Goal: Task Accomplishment & Management: Complete application form

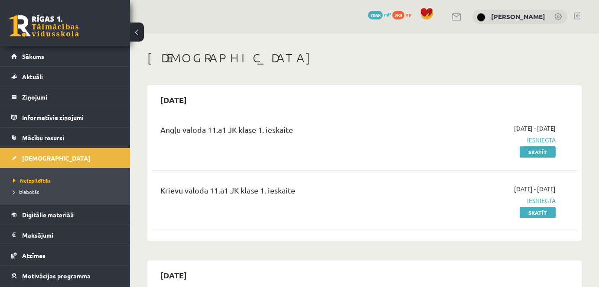
scroll to position [153, 0]
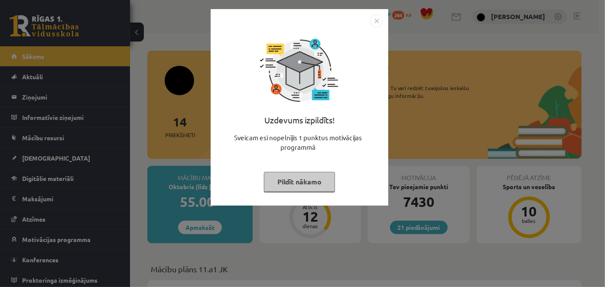
click at [289, 185] on button "Pildīt nākamo" at bounding box center [299, 182] width 71 height 20
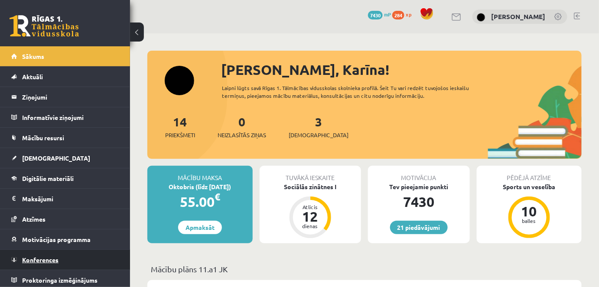
click at [52, 256] on span "Konferences" at bounding box center [40, 260] width 36 height 8
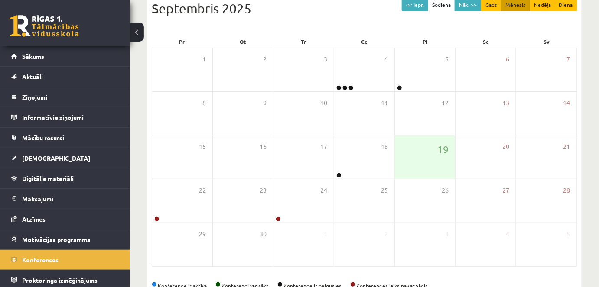
scroll to position [126, 0]
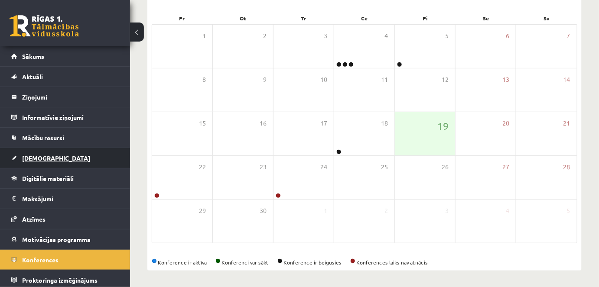
click at [44, 159] on span "[DEMOGRAPHIC_DATA]" at bounding box center [56, 158] width 68 height 8
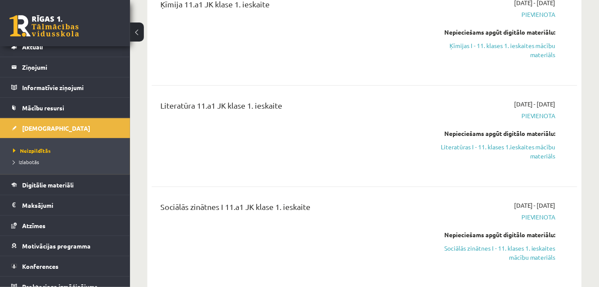
scroll to position [38, 0]
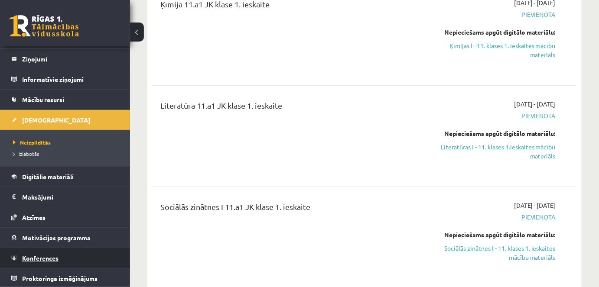
click at [26, 257] on span "Konferences" at bounding box center [40, 258] width 36 height 8
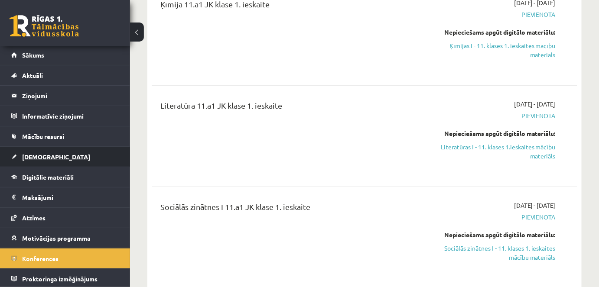
click at [31, 153] on span "[DEMOGRAPHIC_DATA]" at bounding box center [56, 157] width 68 height 8
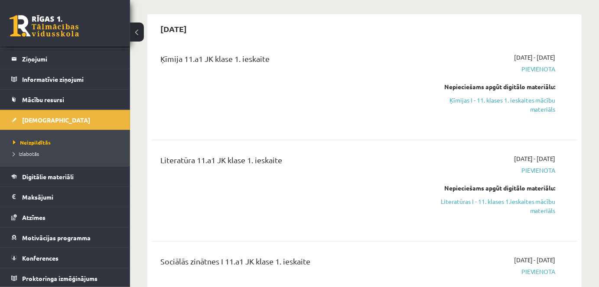
scroll to position [103, 0]
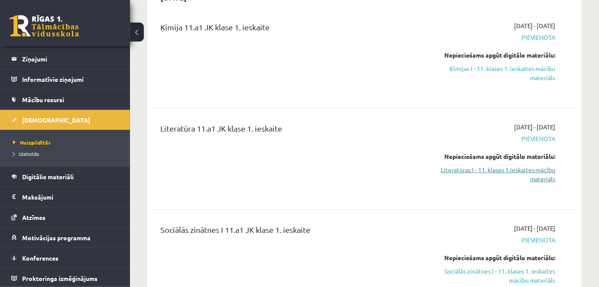
click at [523, 173] on link "Literatūras I - 11. klases 1.ieskaites mācību materiāls" at bounding box center [493, 175] width 123 height 18
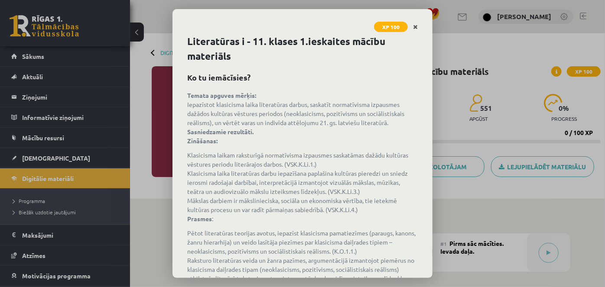
click at [418, 24] on link "Close" at bounding box center [415, 27] width 15 height 17
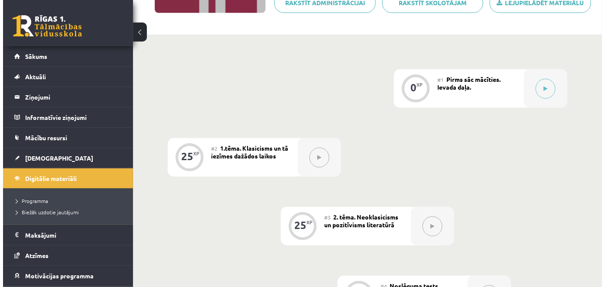
scroll to position [140, 0]
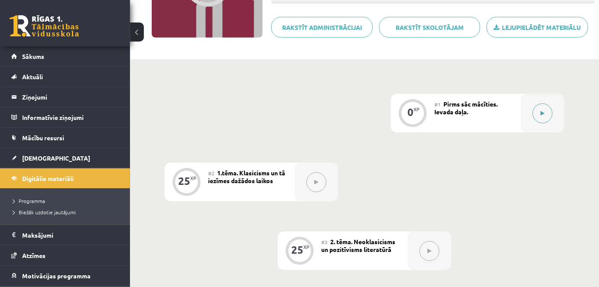
click at [547, 106] on button at bounding box center [543, 114] width 20 height 20
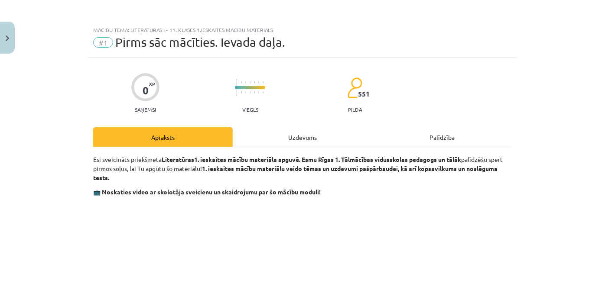
click at [329, 134] on div "Uzdevums" at bounding box center [303, 136] width 140 height 19
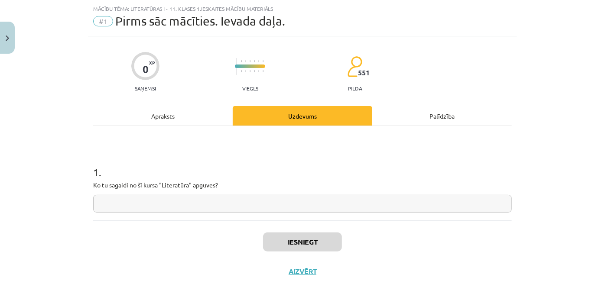
scroll to position [22, 0]
click at [222, 205] on input "text" at bounding box center [302, 204] width 419 height 18
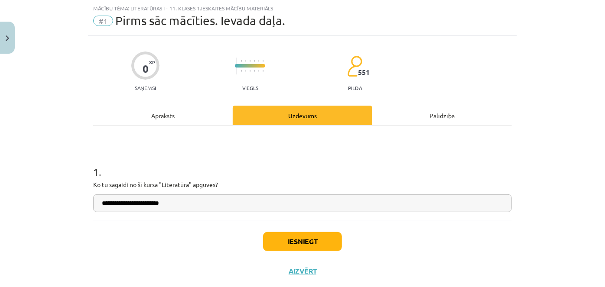
type input "**********"
click at [309, 239] on button "Iesniegt" at bounding box center [302, 241] width 79 height 19
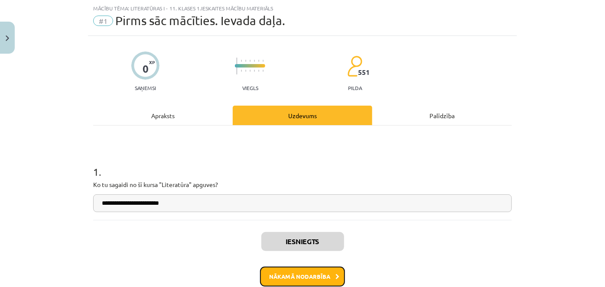
click at [287, 274] on button "Nākamā nodarbība" at bounding box center [302, 277] width 85 height 20
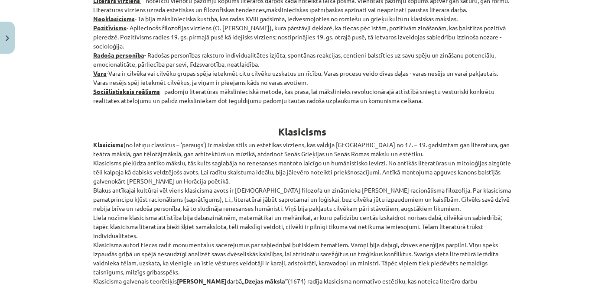
scroll to position [351, 0]
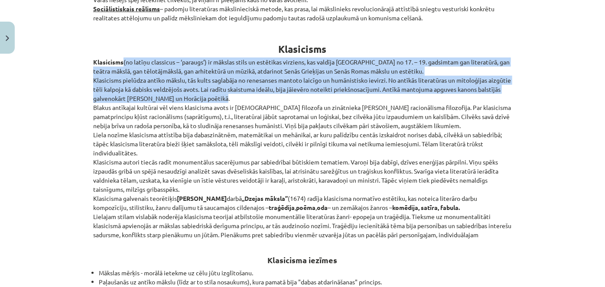
drag, startPoint x: 596, startPoint y: 73, endPoint x: 584, endPoint y: 100, distance: 30.1
click at [584, 100] on div "Mācību tēma: Literatūras i - 11. klases 1.ieskaites mācību materiāls #2 1.tēma.…" at bounding box center [302, 143] width 605 height 287
click at [587, 91] on div "Mācību tēma: Literatūras i - 11. klases 1.ieskaites mācību materiāls #2 1.tēma.…" at bounding box center [302, 143] width 605 height 287
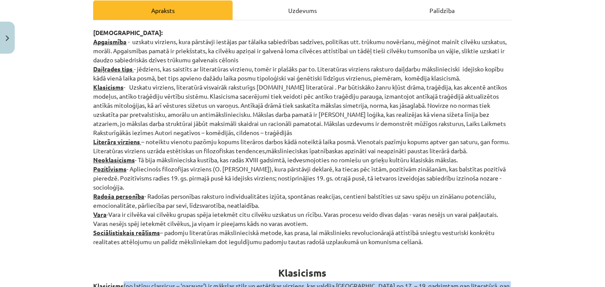
scroll to position [2017, 0]
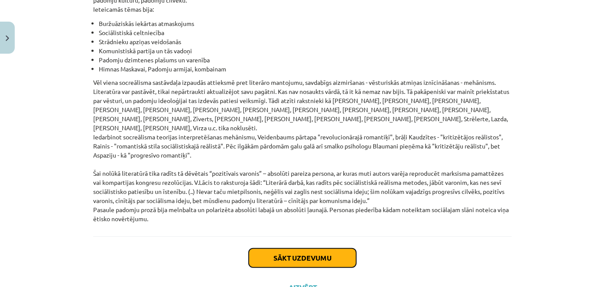
click at [296, 249] on button "Sākt uzdevumu" at bounding box center [302, 258] width 107 height 19
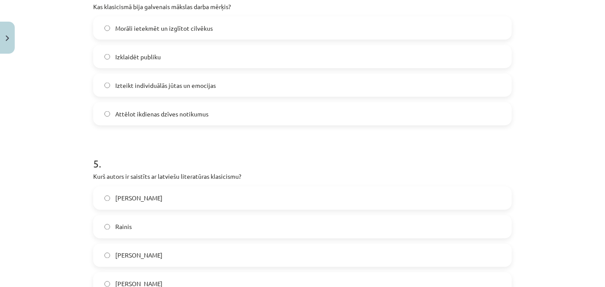
scroll to position [819, 0]
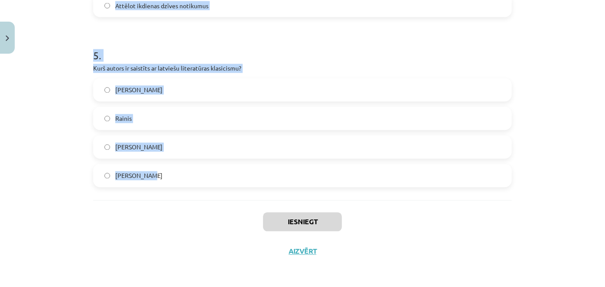
drag, startPoint x: 89, startPoint y: 167, endPoint x: 245, endPoint y: 198, distance: 159.1
copy form "1 . Kurš no šiem literatūras žanriem klasicismā tika uzskatīts par "augsto" žan…"
click at [305, 64] on p "Kurš autors ir saistīts ar latviešu literatūras klasicismu?" at bounding box center [302, 68] width 419 height 9
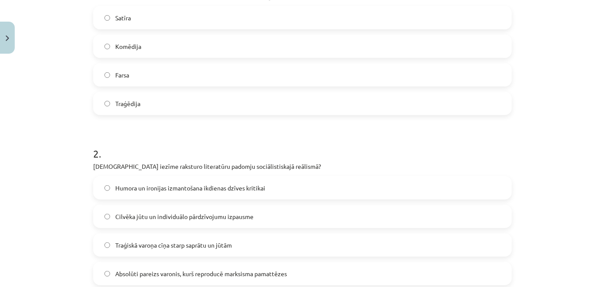
scroll to position [195, 0]
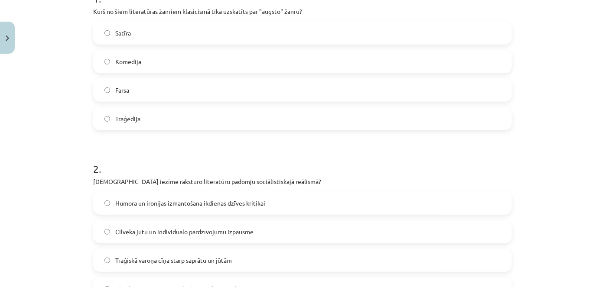
click at [143, 123] on label "Traģēdija" at bounding box center [302, 119] width 417 height 22
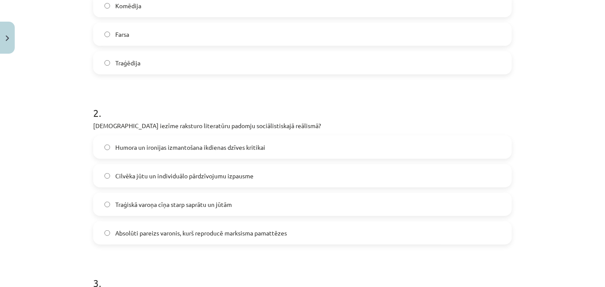
scroll to position [256, 0]
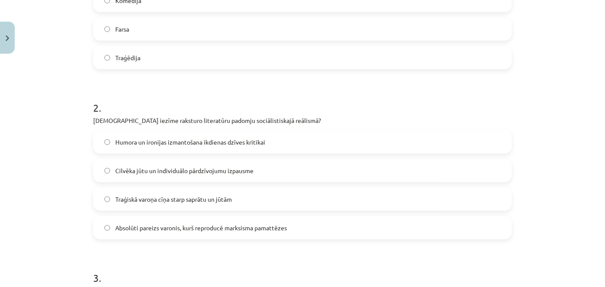
click at [170, 231] on span "Absolūti pareizs varonis, kurš reproducē marksisma pamattēzes" at bounding box center [201, 228] width 172 height 9
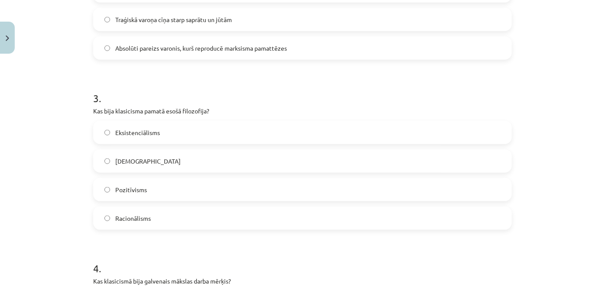
scroll to position [458, 0]
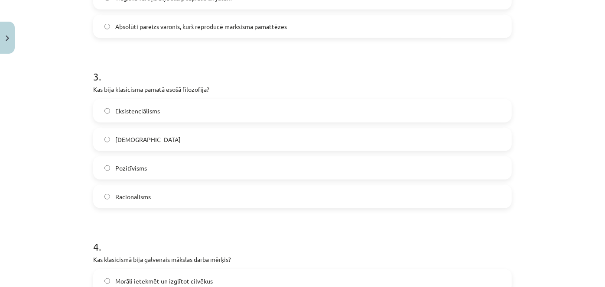
click at [192, 195] on label "Racionālisms" at bounding box center [302, 197] width 417 height 22
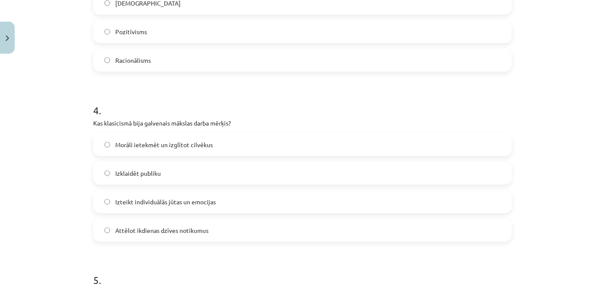
scroll to position [617, 0]
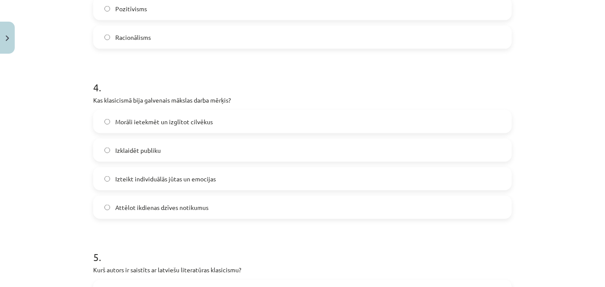
click at [150, 117] on span "Morāli ietekmēt un izglītot cilvēkus" at bounding box center [163, 121] width 97 height 9
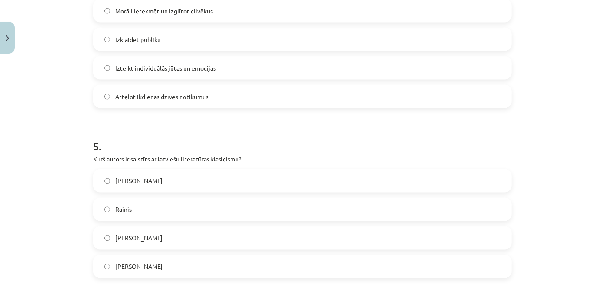
scroll to position [819, 0]
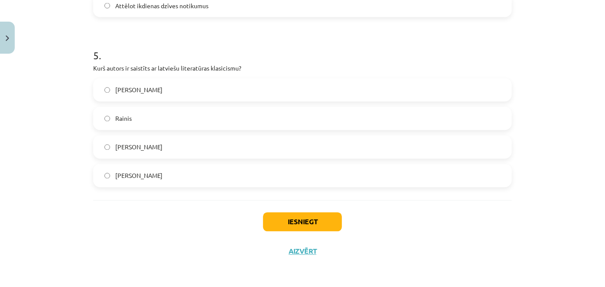
click at [177, 147] on label "Kristofers Fīrekers" at bounding box center [302, 147] width 417 height 22
click at [273, 221] on button "Iesniegt" at bounding box center [302, 222] width 79 height 19
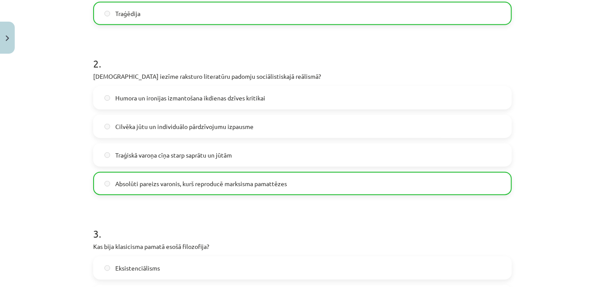
scroll to position [847, 0]
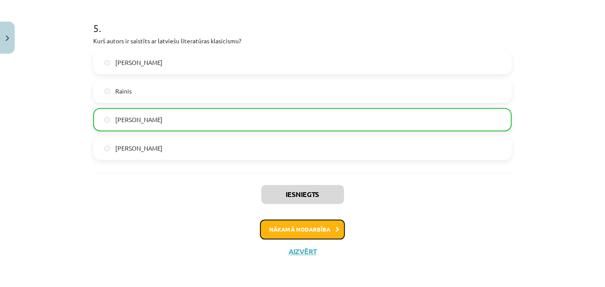
click at [314, 226] on button "Nākamā nodarbība" at bounding box center [302, 230] width 85 height 20
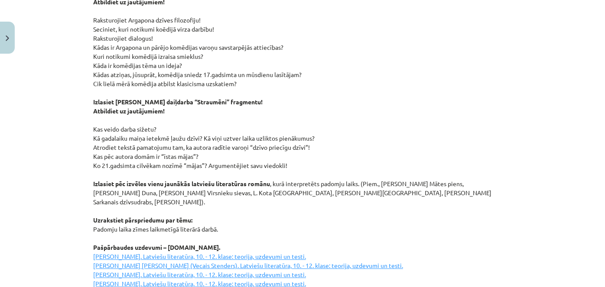
scroll to position [1215, 0]
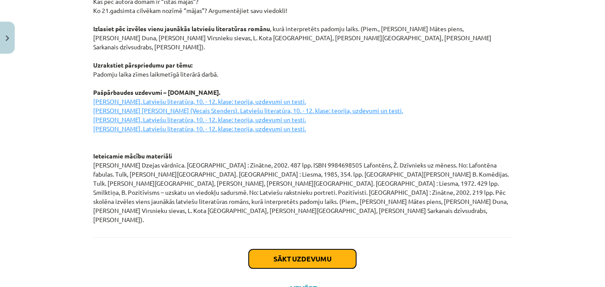
click at [259, 250] on button "Sākt uzdevumu" at bounding box center [302, 259] width 107 height 19
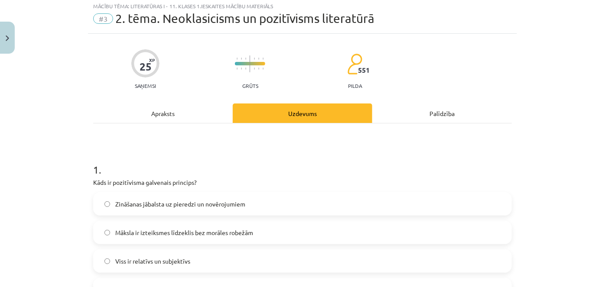
scroll to position [22, 0]
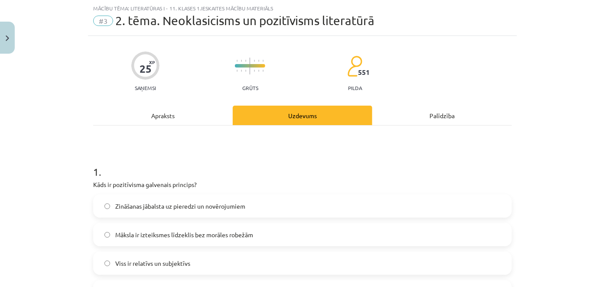
click at [136, 265] on span "Viss ir relatīvs un subjektīvs" at bounding box center [152, 263] width 75 height 9
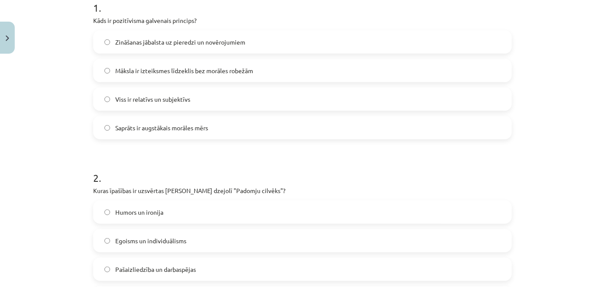
scroll to position [146, 0]
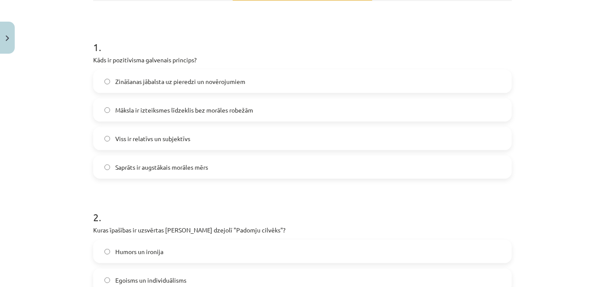
click at [278, 159] on label "Saprāts ir augstākais morāles mērs" at bounding box center [302, 167] width 417 height 22
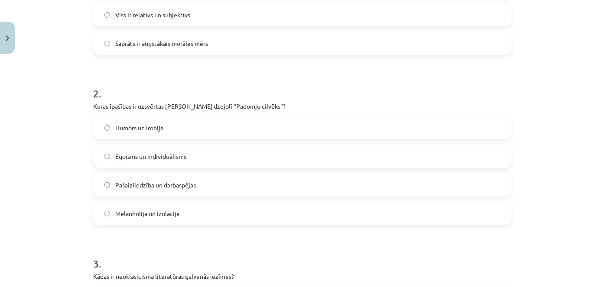
scroll to position [325, 0]
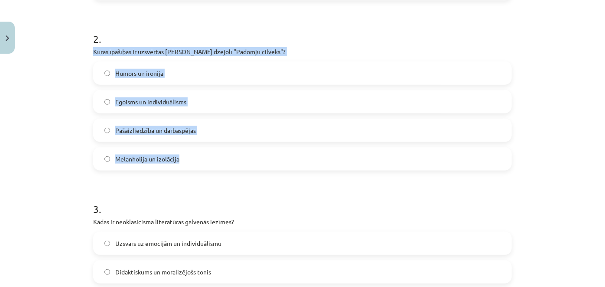
drag, startPoint x: 84, startPoint y: 49, endPoint x: 229, endPoint y: 165, distance: 185.3
click at [229, 165] on div "25 XP Saņemsi Grūts 551 pilda Apraksts Uzdevums Palīdzība 1 . Kāds ir pozitīvis…" at bounding box center [302, 247] width 429 height 1028
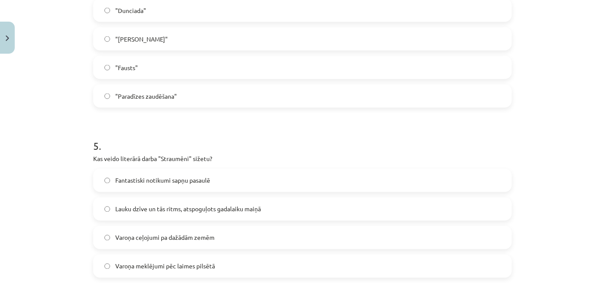
scroll to position [819, 0]
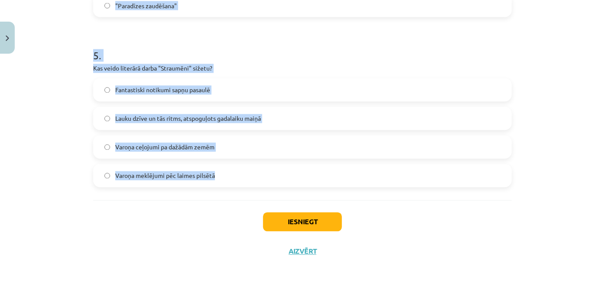
drag, startPoint x: 90, startPoint y: 154, endPoint x: 240, endPoint y: 170, distance: 150.8
copy form "1 . Kāds ir pozitīvisma galvenais princips? Zināšanas jābalsta uz pieredzi un n…"
click at [226, 37] on h1 "5 ." at bounding box center [302, 48] width 419 height 27
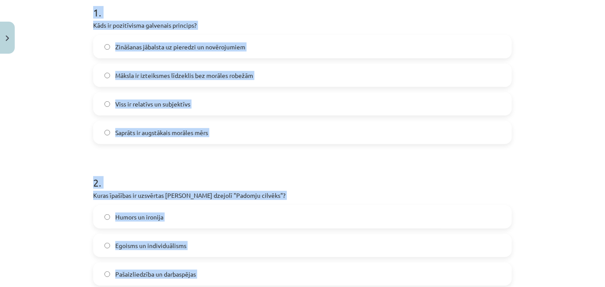
scroll to position [160, 0]
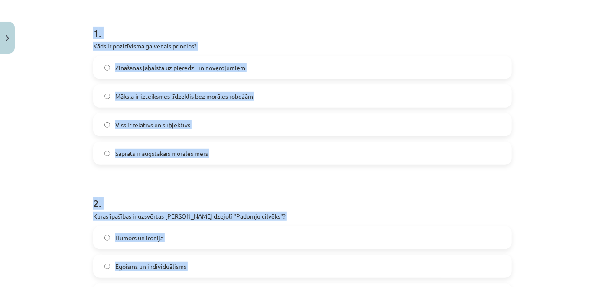
click at [278, 26] on h1 "1 ." at bounding box center [302, 25] width 419 height 27
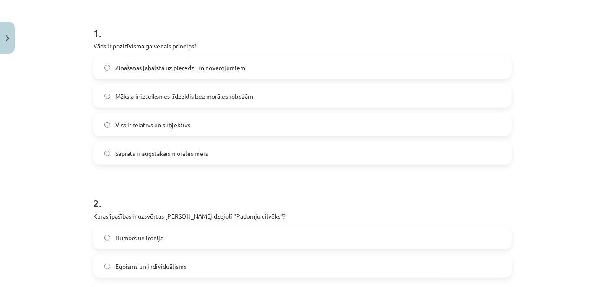
click at [253, 67] on label "Zināšanas jābalsta uz pieredzi un novērojumiem" at bounding box center [302, 68] width 417 height 22
drag, startPoint x: 598, startPoint y: 93, endPoint x: 599, endPoint y: 119, distance: 26.4
click at [598, 121] on div "Mācību tēma: Literatūras i - 11. klases 1.ieskaites mācību materiāls #3 2. tēma…" at bounding box center [302, 143] width 605 height 287
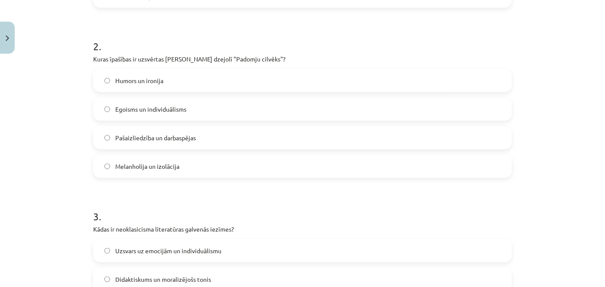
scroll to position [319, 0]
click at [265, 133] on label "Pašaizliedzība un darbaspējas" at bounding box center [302, 137] width 417 height 22
drag, startPoint x: 598, startPoint y: 105, endPoint x: 598, endPoint y: 117, distance: 11.3
click at [598, 117] on div "Mācību tēma: Literatūras i - 11. klases 1.ieskaites mācību materiāls #3 2. tēma…" at bounding box center [302, 143] width 605 height 287
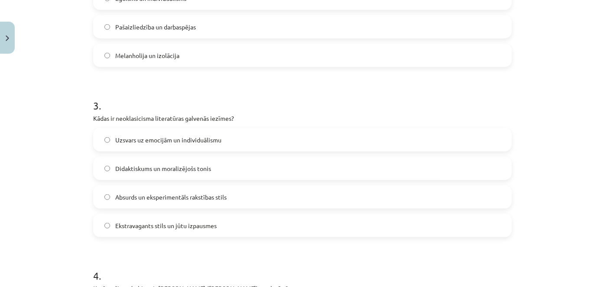
scroll to position [465, 0]
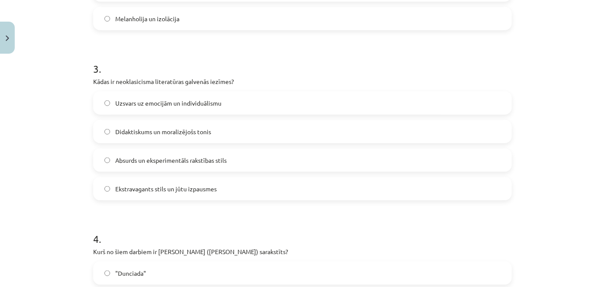
drag, startPoint x: 136, startPoint y: 130, endPoint x: 143, endPoint y: 93, distance: 37.5
click at [136, 129] on span "Didaktiskums un moralizējošs tonis" at bounding box center [163, 131] width 96 height 9
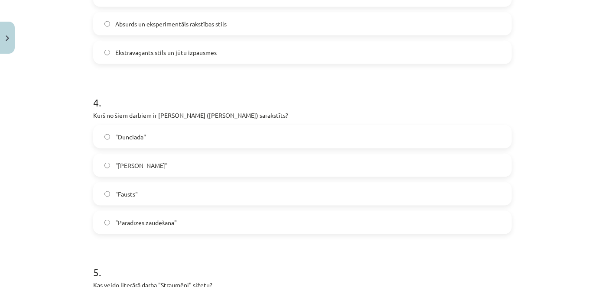
scroll to position [603, 0]
click at [140, 140] on label ""Dunciada"" at bounding box center [302, 136] width 417 height 22
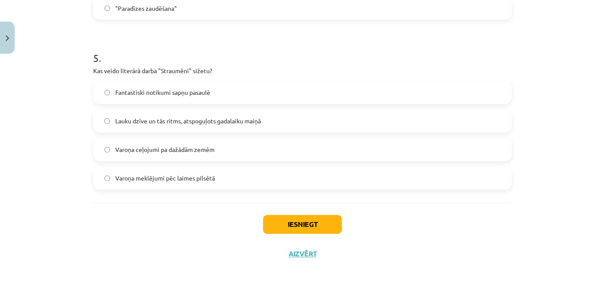
scroll to position [818, 0]
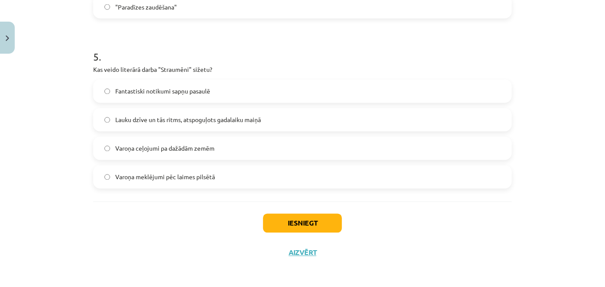
click at [162, 124] on span "Lauku dzīve un tās ritms, atspoguļots gadalaiku maiņā" at bounding box center [188, 120] width 146 height 9
click at [278, 224] on button "Iesniegt" at bounding box center [302, 223] width 79 height 19
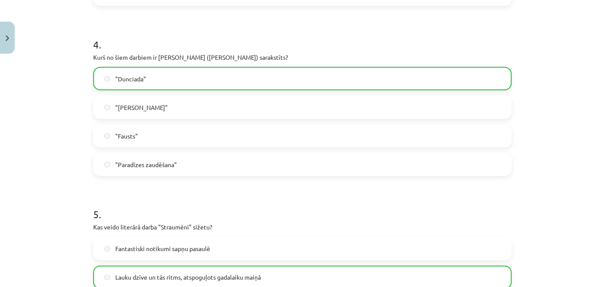
scroll to position [847, 0]
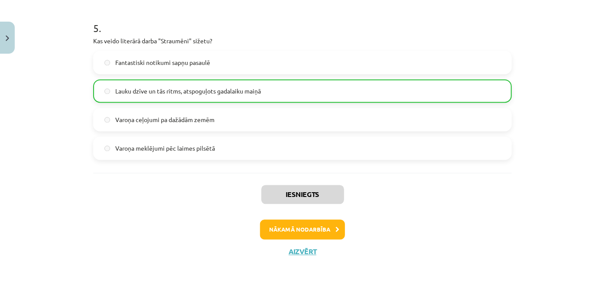
click at [257, 224] on div "Nākamā nodarbība" at bounding box center [302, 230] width 408 height 20
click at [260, 224] on button "Nākamā nodarbība" at bounding box center [302, 230] width 85 height 20
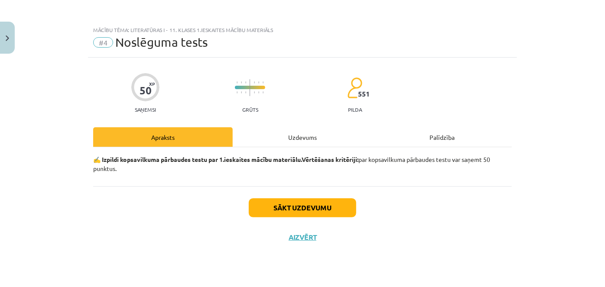
scroll to position [0, 0]
click at [284, 135] on div "Uzdevums" at bounding box center [303, 136] width 140 height 19
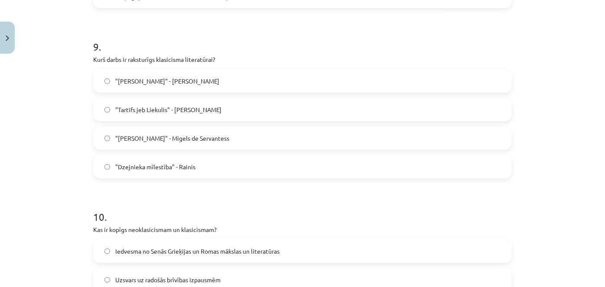
scroll to position [1671, 0]
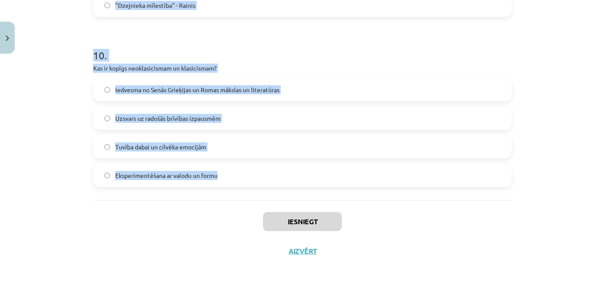
drag, startPoint x: 89, startPoint y: 189, endPoint x: 223, endPoint y: 175, distance: 134.7
copy form "1 . Kāds bija klasicisma traģēdiju iecienītākais temats? Varoņa cīņa starp pien…"
click at [422, 87] on label "Iedvesma no Senās Grieķijas un Romas mākslas un literatūras" at bounding box center [302, 90] width 417 height 22
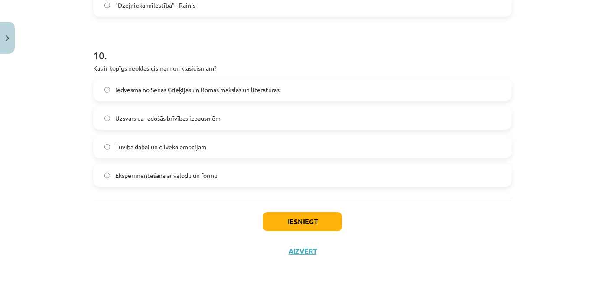
click at [581, 260] on div "Mācību tēma: Literatūras i - 11. klases 1.ieskaites mācību materiāls #4 Noslēgu…" at bounding box center [302, 143] width 605 height 287
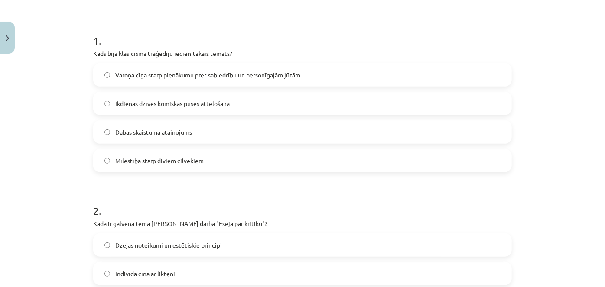
scroll to position [155, 0]
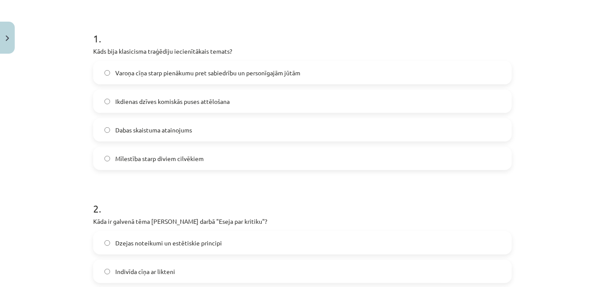
click at [188, 69] on span "Varoņa cīņa starp pienākumu pret sabiedrību un personīgajām jūtām" at bounding box center [207, 72] width 185 height 9
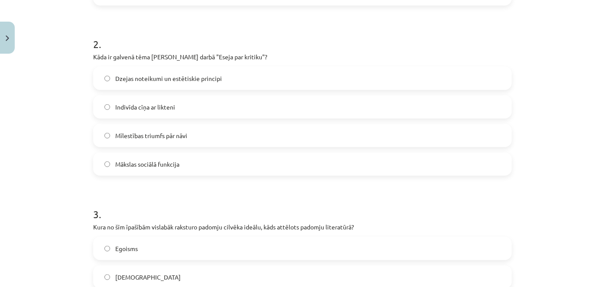
scroll to position [329, 0]
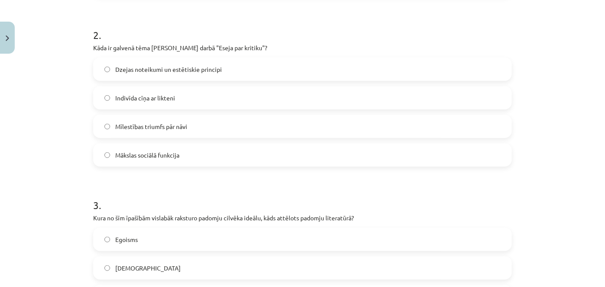
click at [187, 67] on span "Dzejas noteikumi un estētiskie principi" at bounding box center [168, 69] width 107 height 9
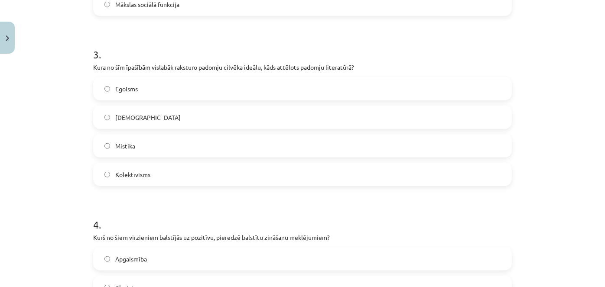
scroll to position [484, 0]
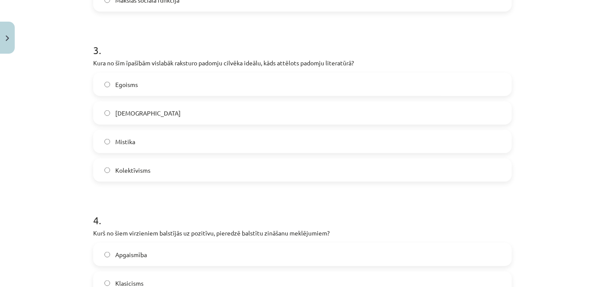
click at [143, 172] on span "Kolektīvisms" at bounding box center [132, 170] width 35 height 9
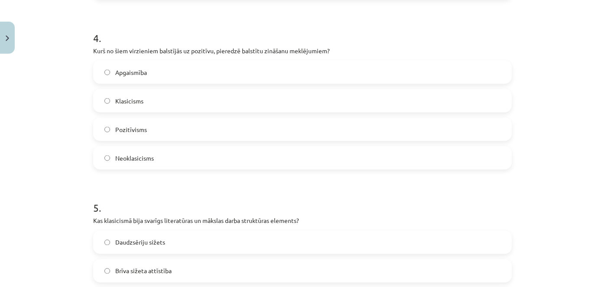
scroll to position [669, 0]
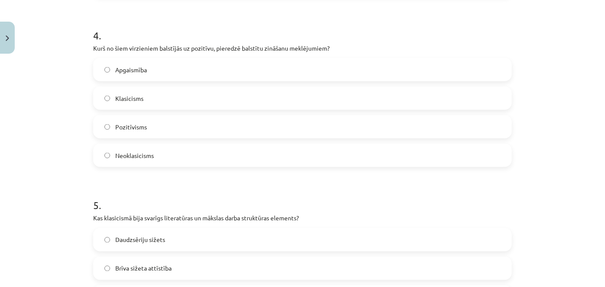
click at [141, 131] on span "Pozitīvisms" at bounding box center [131, 127] width 32 height 9
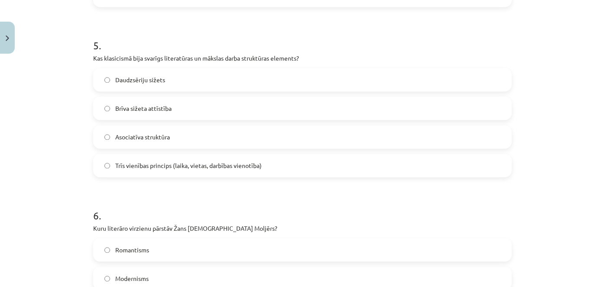
scroll to position [847, 0]
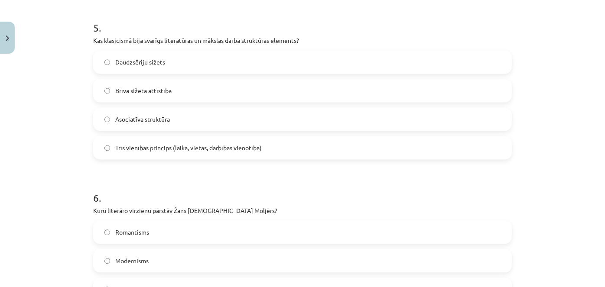
click at [126, 140] on label "Trīs vienības princips (laika, vietas, darbības vienotība)" at bounding box center [302, 148] width 417 height 22
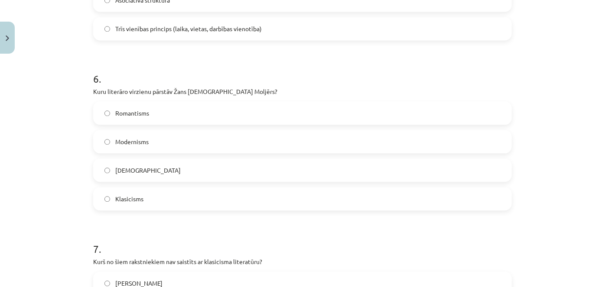
scroll to position [1007, 0]
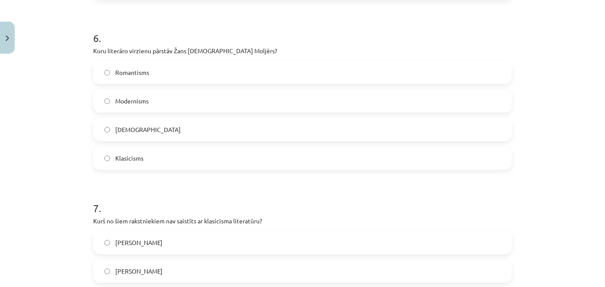
click at [132, 154] on span "Klasicisms" at bounding box center [129, 158] width 28 height 9
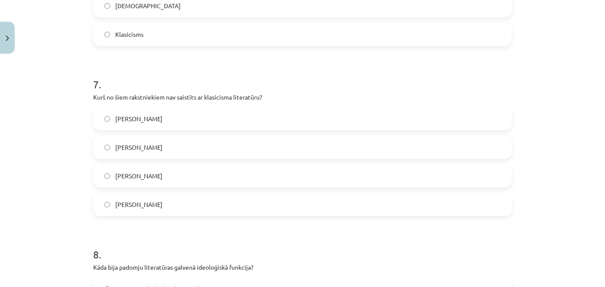
scroll to position [1135, 0]
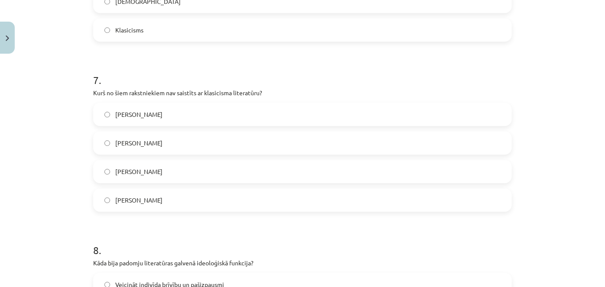
click at [130, 165] on label "Vilis Lācis" at bounding box center [302, 172] width 417 height 22
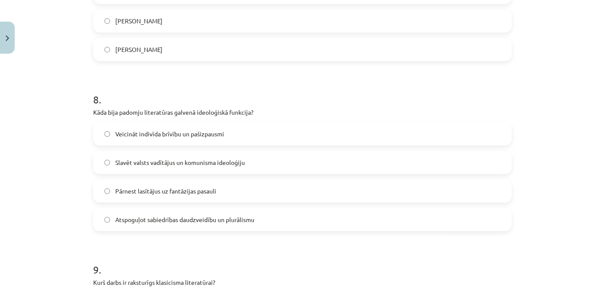
scroll to position [1295, 0]
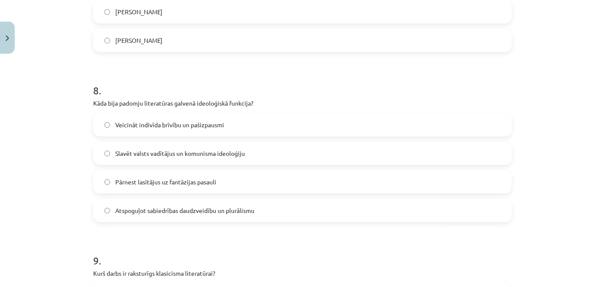
click at [170, 149] on span "Slavēt valsts vadītājus un komunisma ideoloģiju" at bounding box center [180, 153] width 130 height 9
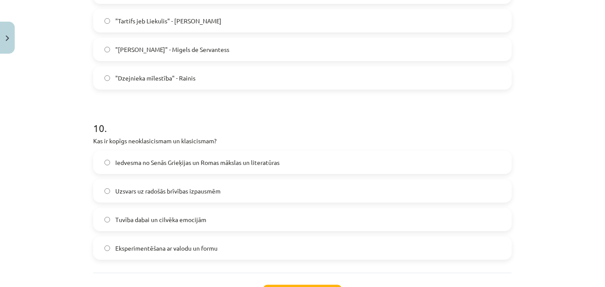
scroll to position [1487, 0]
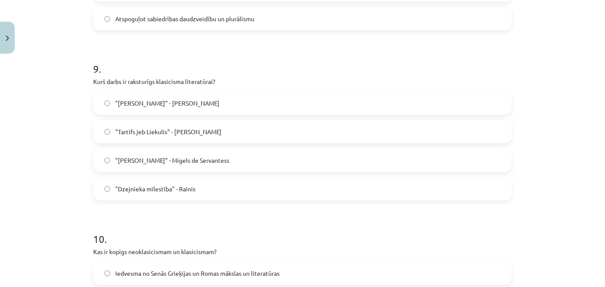
click at [163, 132] on span ""Tartifs jeb Liekulis" - Žans Batists Moljērs" at bounding box center [168, 131] width 106 height 9
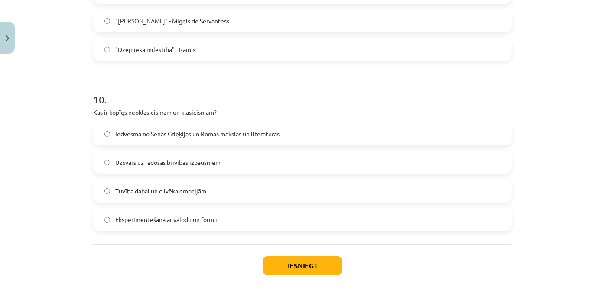
scroll to position [1634, 0]
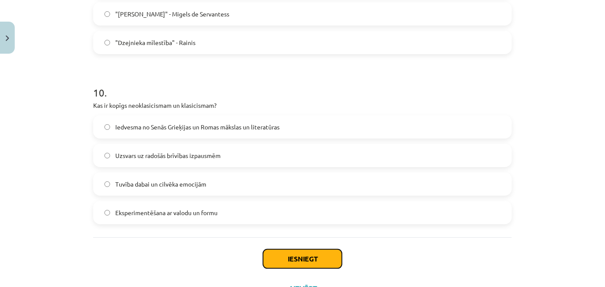
click at [266, 257] on button "Iesniegt" at bounding box center [302, 259] width 79 height 19
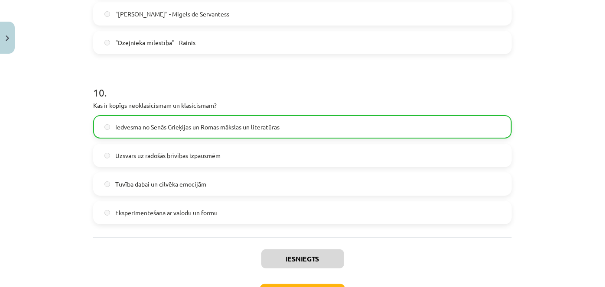
scroll to position [1698, 0]
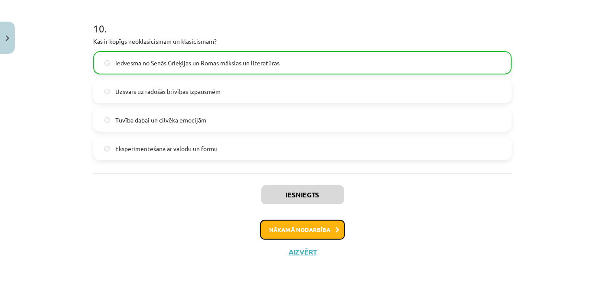
click at [315, 231] on button "Nākamā nodarbība" at bounding box center [302, 230] width 85 height 20
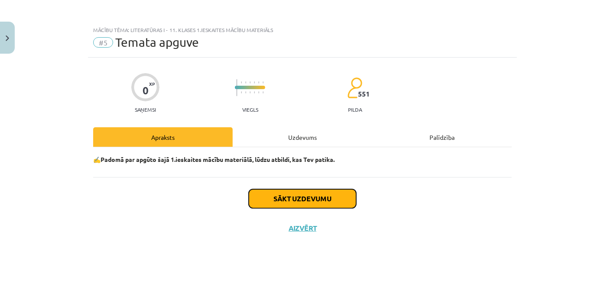
click at [307, 197] on button "Sākt uzdevumu" at bounding box center [302, 198] width 107 height 19
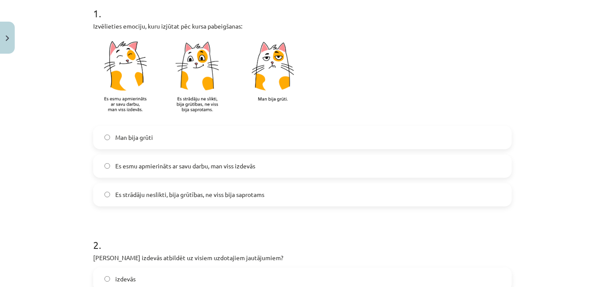
scroll to position [183, 0]
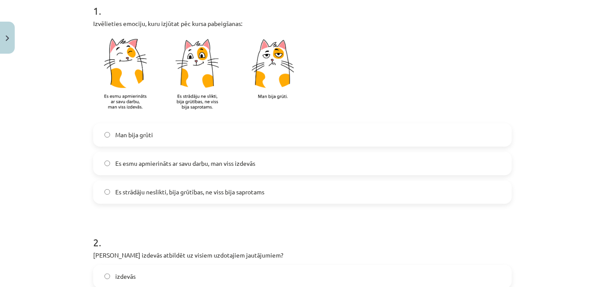
click at [208, 169] on label "Es esmu apmierināts ar savu darbu, man viss izdevās" at bounding box center [302, 164] width 417 height 22
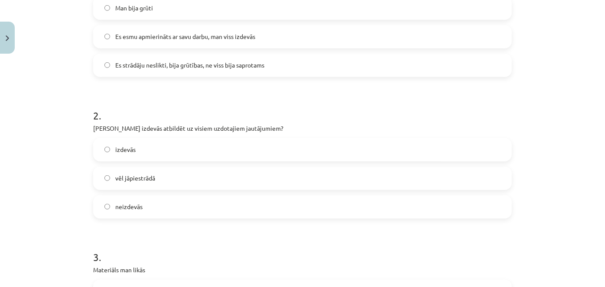
scroll to position [311, 0]
click at [119, 149] on span "izdevās" at bounding box center [125, 148] width 20 height 9
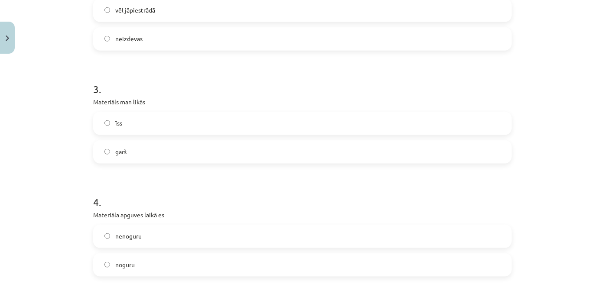
scroll to position [479, 0]
click at [172, 120] on label "īss" at bounding box center [302, 122] width 417 height 22
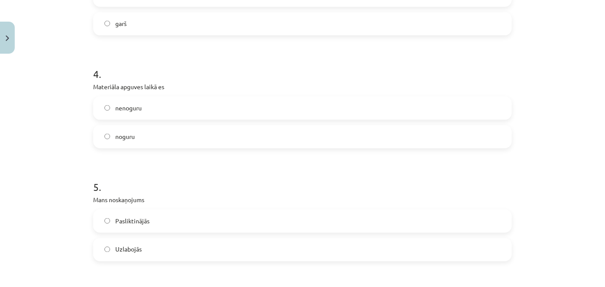
scroll to position [628, 0]
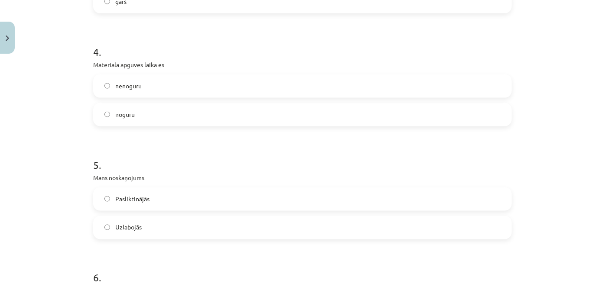
click at [198, 82] on label "nenoguru" at bounding box center [302, 86] width 417 height 22
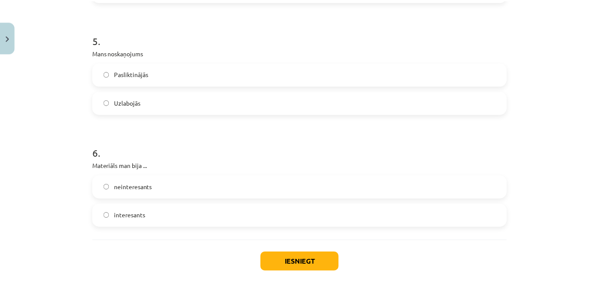
scroll to position [772, 0]
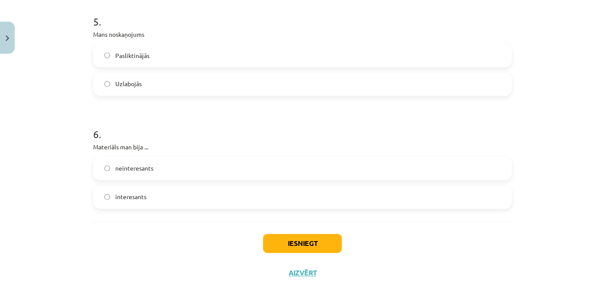
click at [139, 193] on span "interesants" at bounding box center [130, 197] width 31 height 9
click at [304, 243] on button "Iesniegt" at bounding box center [302, 243] width 79 height 19
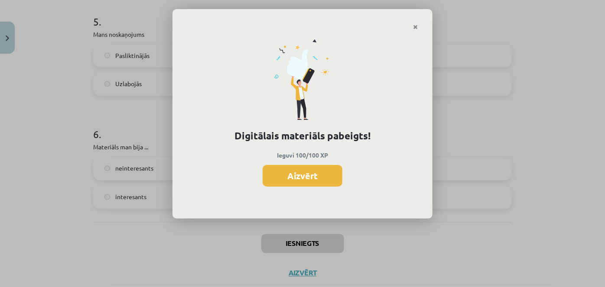
click at [296, 180] on button "Aizvērt" at bounding box center [303, 176] width 80 height 22
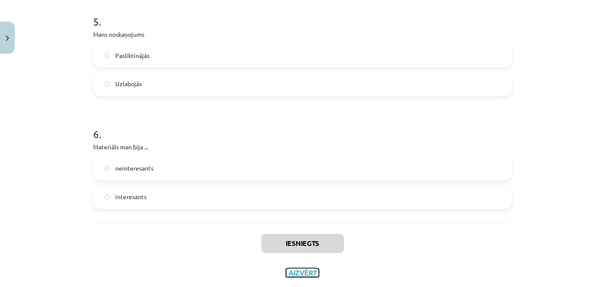
click at [298, 273] on button "Aizvērt" at bounding box center [302, 273] width 33 height 9
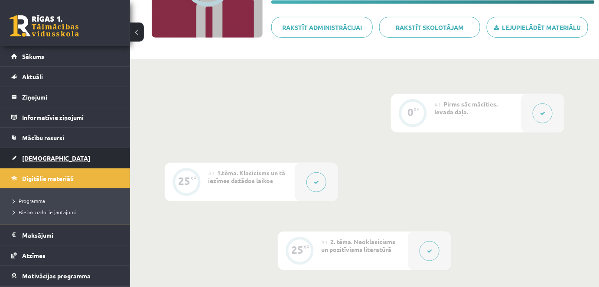
click at [47, 156] on span "[DEMOGRAPHIC_DATA]" at bounding box center [56, 158] width 68 height 8
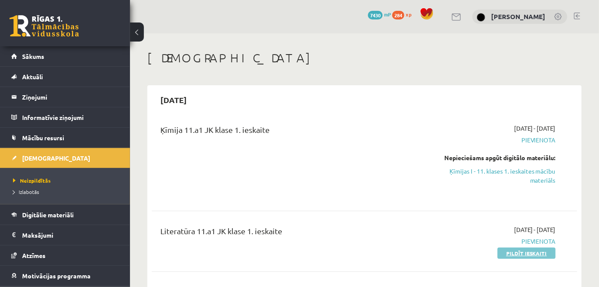
click at [531, 251] on link "Pildīt ieskaiti" at bounding box center [526, 253] width 58 height 11
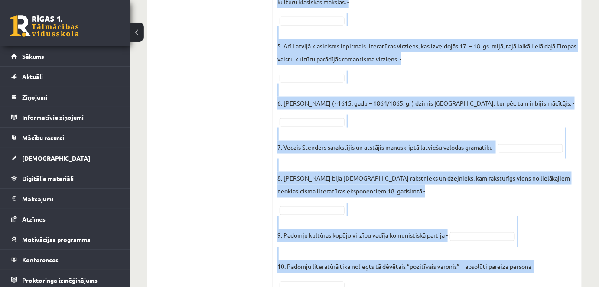
scroll to position [392, 0]
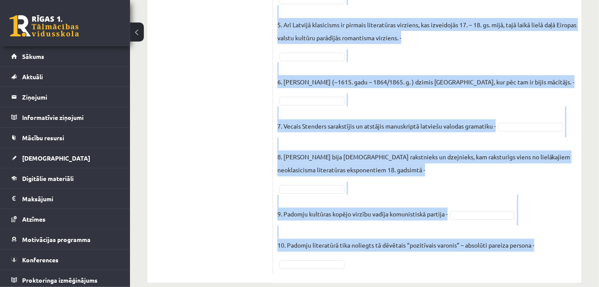
drag, startPoint x: 274, startPoint y: 100, endPoint x: 565, endPoint y: 247, distance: 325.6
click at [565, 247] on div "10p Atzīmējiet, kuri no šiem apgalvojumiem ir patiesi (P), kuri nepatiesi (N)! …" at bounding box center [427, 23] width 309 height 503
copy div "Atzīmējiet, kuri no šiem apgalvojumiem ir patiesi (P), kuri nepatiesi (N)! Piee…"
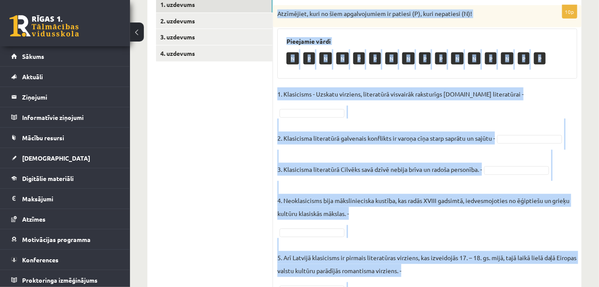
scroll to position [149, 0]
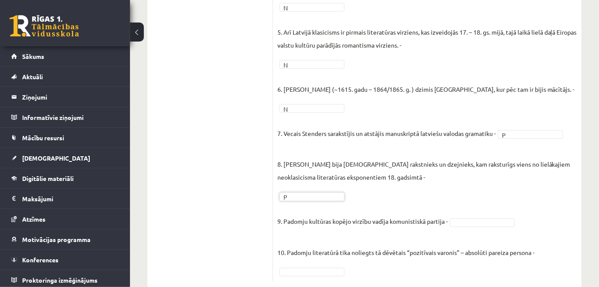
scroll to position [392, 0]
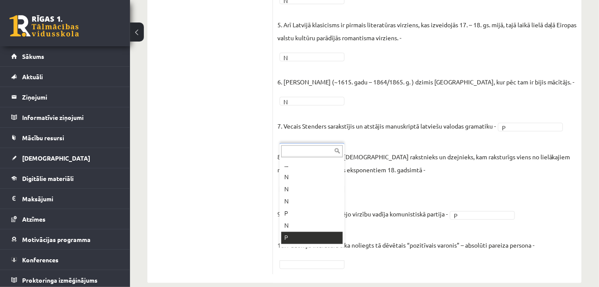
drag, startPoint x: 311, startPoint y: 238, endPoint x: 163, endPoint y: 17, distance: 265.8
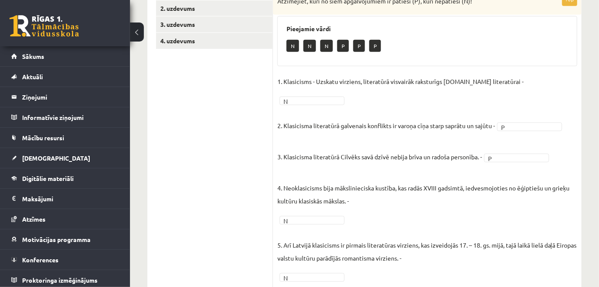
scroll to position [0, 0]
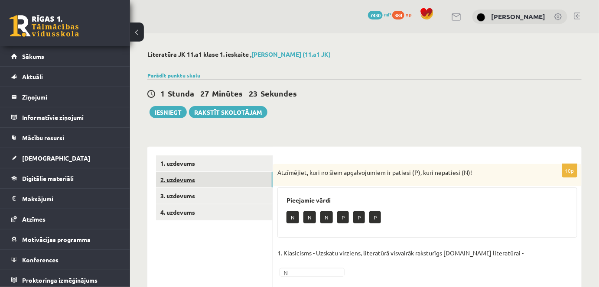
click at [172, 180] on link "2. uzdevums" at bounding box center [214, 180] width 117 height 16
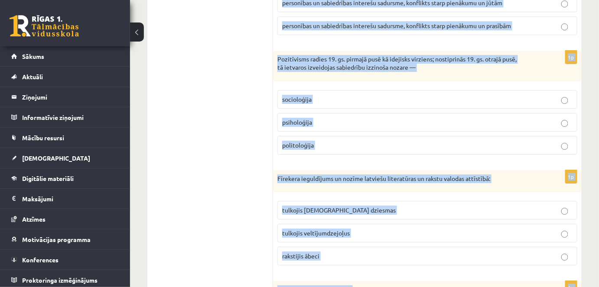
scroll to position [1043, 0]
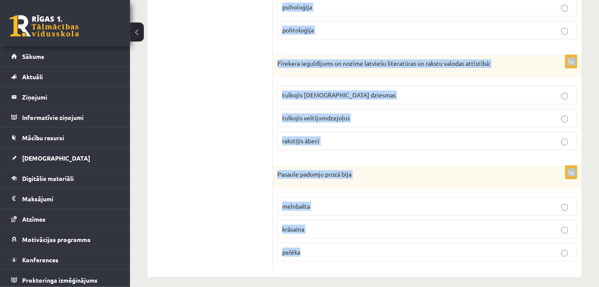
drag, startPoint x: 279, startPoint y: 170, endPoint x: 419, endPoint y: 298, distance: 189.6
copy form "Neoklasicisma laikā populārākie un populārākie žanri bija parodija, fabulas, sa…"
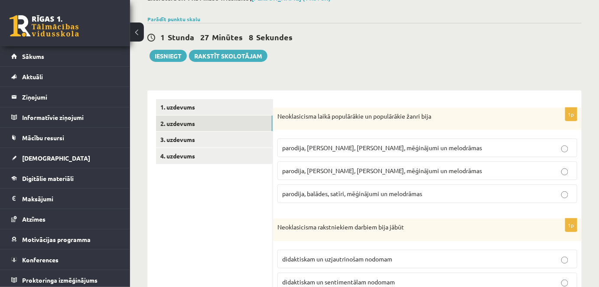
scroll to position [75, 0]
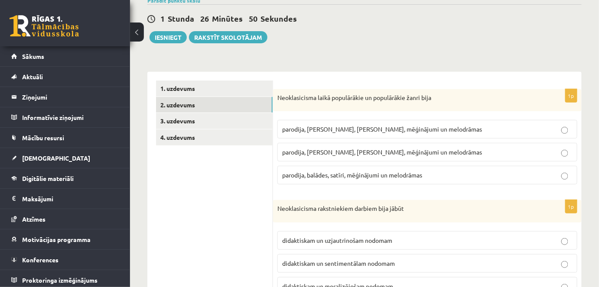
click at [365, 156] on p "parodija, odas, satīri, mēģinājumi un melodrāmas" at bounding box center [427, 152] width 290 height 9
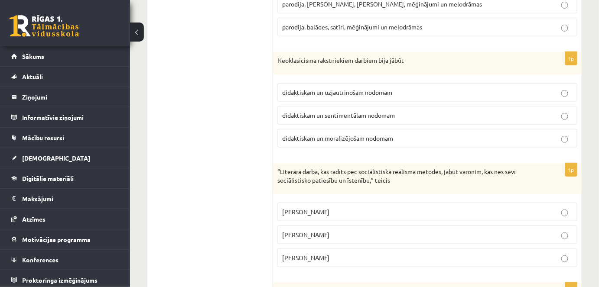
scroll to position [222, 0]
click at [462, 140] on p "didaktiskam un moralizējošam nodomam" at bounding box center [427, 139] width 290 height 9
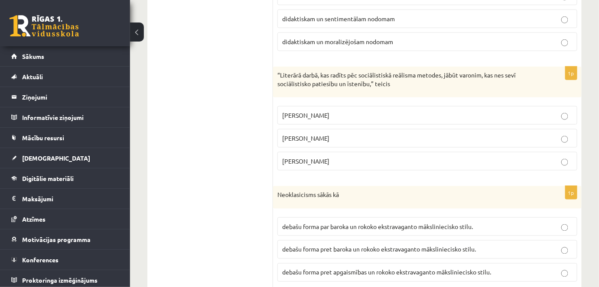
scroll to position [316, 0]
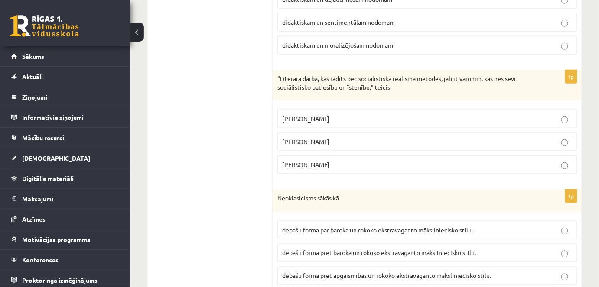
click at [326, 166] on p "Andrejs Upīts" at bounding box center [427, 164] width 290 height 9
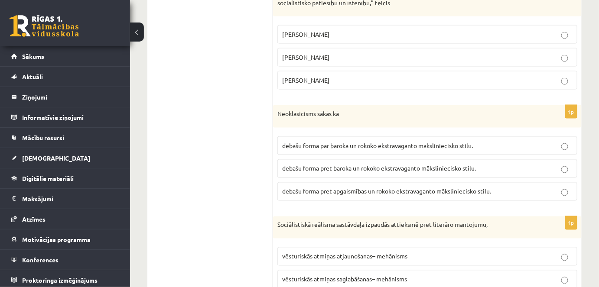
scroll to position [409, 0]
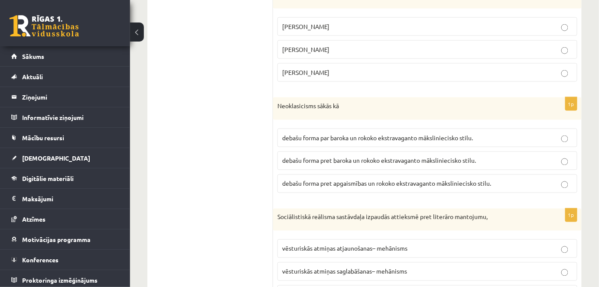
click at [367, 162] on p "debašu forma pret baroka un rokoko ekstravaganto māksliniecisko stilu." at bounding box center [427, 160] width 290 height 9
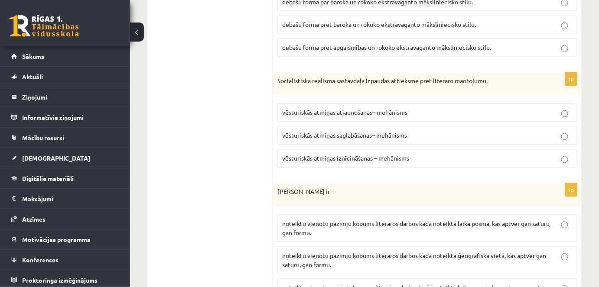
scroll to position [579, 0]
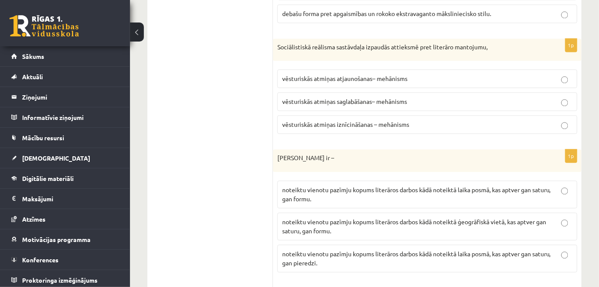
click at [338, 120] on span "vēsturiskās atmiņas iznīcināšanas – mehānisms" at bounding box center [345, 124] width 127 height 8
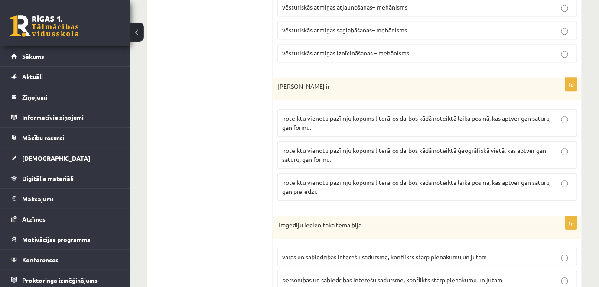
scroll to position [661, 0]
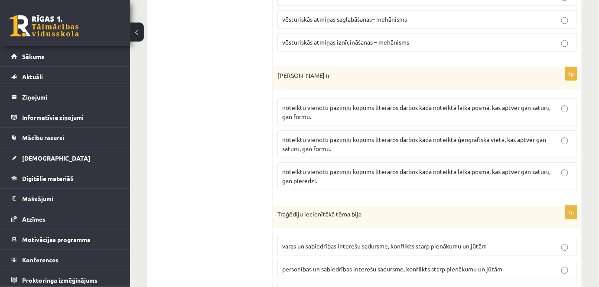
click at [393, 104] on span "noteiktu vienotu pazīmju kopums literāros darbos kādā noteiktā laika posmā, kas…" at bounding box center [416, 112] width 269 height 17
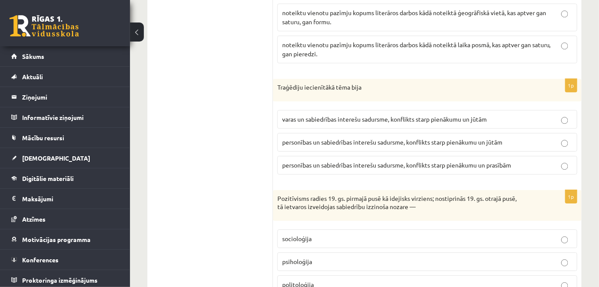
scroll to position [787, 0]
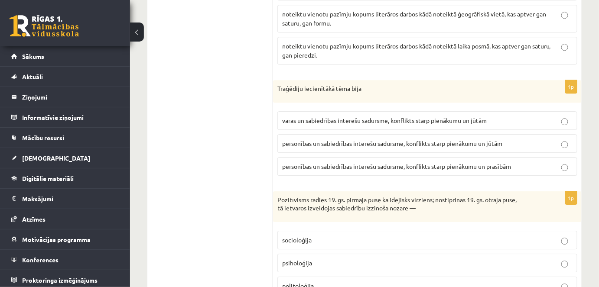
click at [351, 162] on span "personības un sabiedrības interešu sadursme, konflikts starp pienākumu un prasī…" at bounding box center [396, 166] width 229 height 8
click at [348, 140] on span "personības un sabiedrības interešu sadursme, konflikts starp pienākumu un jūtām" at bounding box center [392, 144] width 220 height 8
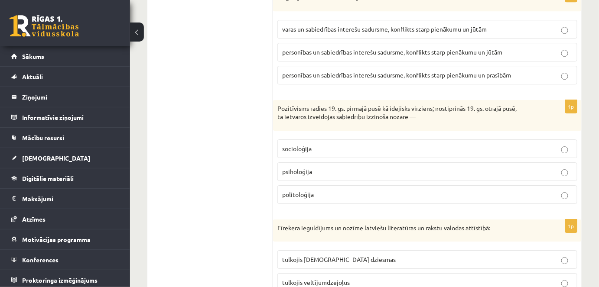
scroll to position [895, 0]
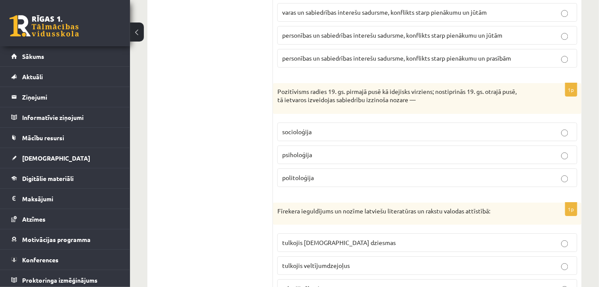
click at [308, 128] on span "socioloģija" at bounding box center [296, 132] width 29 height 8
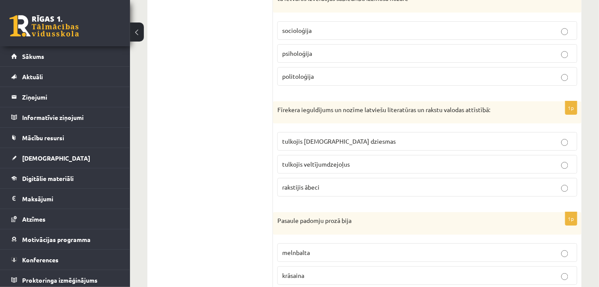
scroll to position [1043, 0]
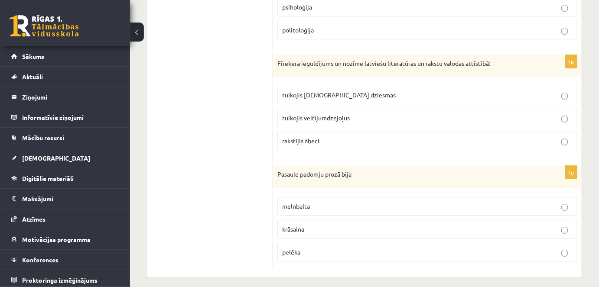
click at [318, 93] on p "tulkojis baznīcas dziesmas" at bounding box center [427, 95] width 290 height 9
click at [324, 197] on label "melnbalta" at bounding box center [427, 206] width 300 height 19
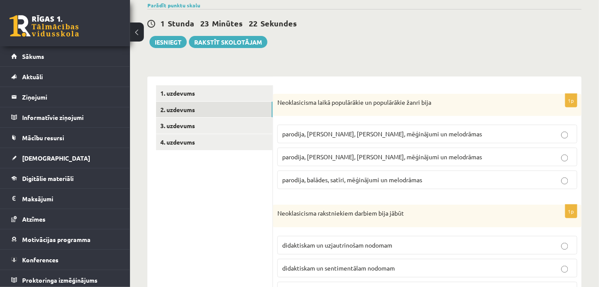
scroll to position [26, 0]
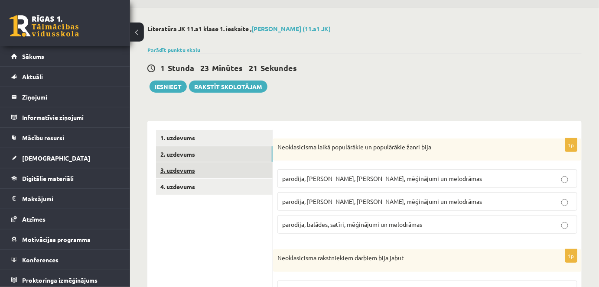
click at [196, 168] on link "3. uzdevums" at bounding box center [214, 170] width 117 height 16
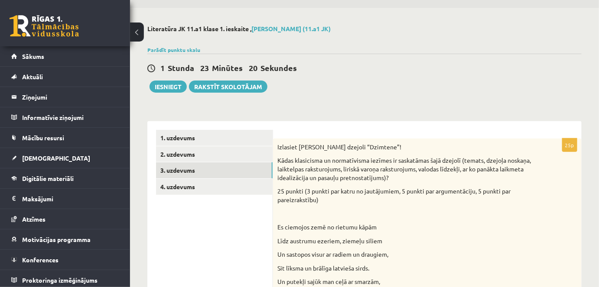
scroll to position [0, 0]
click at [559, 46] on div "Parādīt punktu skalu Atzīme No Līdz 1 0 11 2 12 17 3 18 23 4 24 29 5 30 35 6 36…" at bounding box center [364, 50] width 434 height 8
click at [558, 58] on div "1 Stunda 22 Minūtes 25 Sekundes Ieskaite saglabāta! Iesniegt Rakstīt skolotājam" at bounding box center [364, 73] width 434 height 39
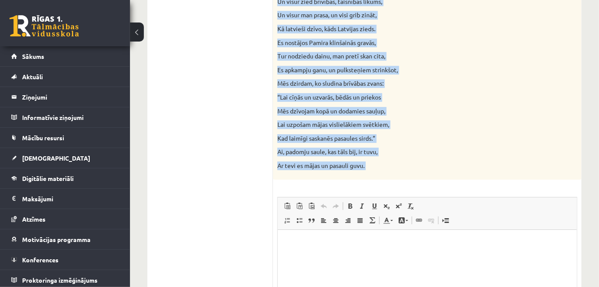
scroll to position [942, 0]
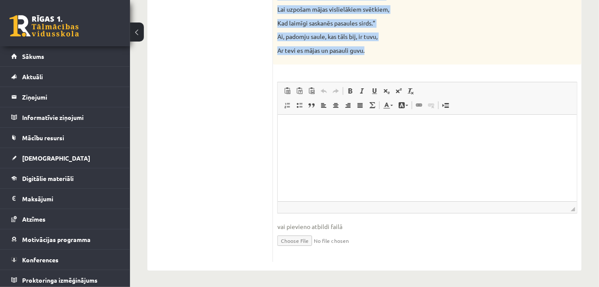
drag, startPoint x: 279, startPoint y: 147, endPoint x: 425, endPoint y: 54, distance: 172.9
copy div "Izlasiet Jāņa Sudrabkalna dzejoli “Dzimtene”! Kādas klasicisma un normatīvisma …"
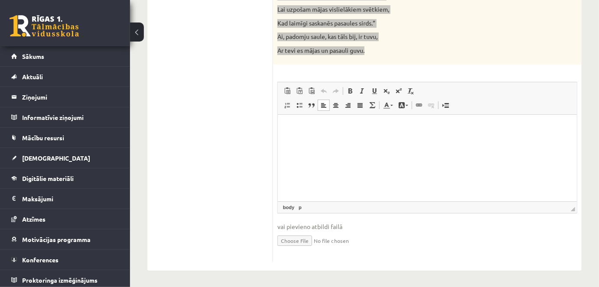
click at [402, 141] on html at bounding box center [426, 127] width 299 height 26
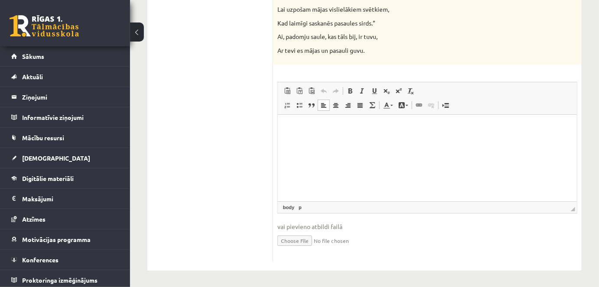
click at [314, 134] on html at bounding box center [426, 127] width 299 height 26
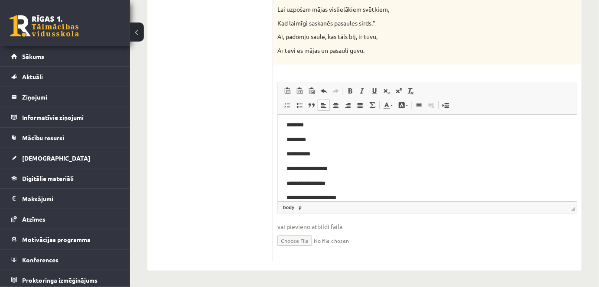
click at [328, 120] on p "********" at bounding box center [424, 124] width 276 height 9
drag, startPoint x: 598, startPoint y: 240, endPoint x: 597, endPoint y: 245, distance: 4.5
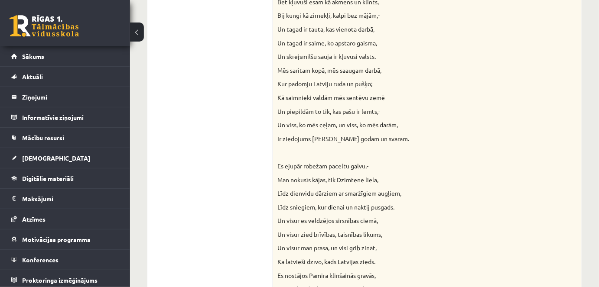
scroll to position [599, 0]
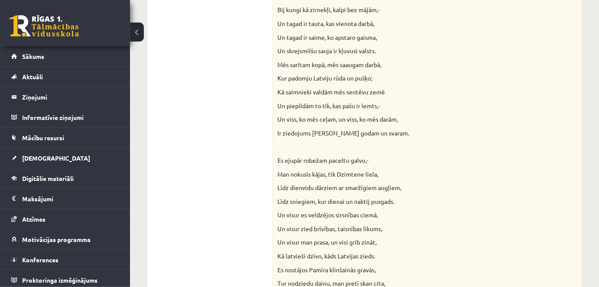
drag, startPoint x: 604, startPoint y: 151, endPoint x: 417, endPoint y: 131, distance: 188.7
click at [417, 131] on p "Ir ziedojums Dzimtenes godam un svaram." at bounding box center [405, 133] width 257 height 9
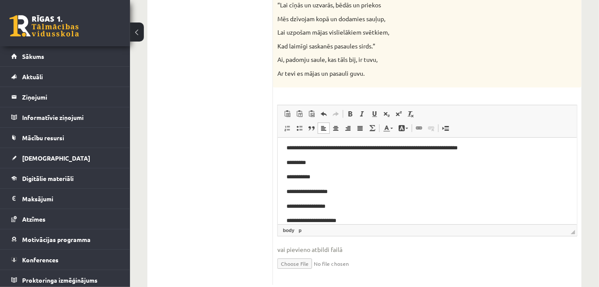
scroll to position [940, 0]
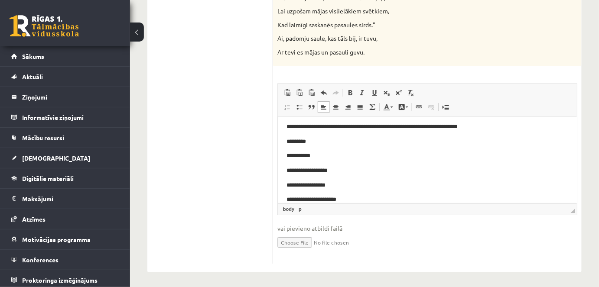
click at [326, 141] on p "*********" at bounding box center [424, 141] width 276 height 9
click at [334, 151] on p "**********" at bounding box center [424, 155] width 276 height 9
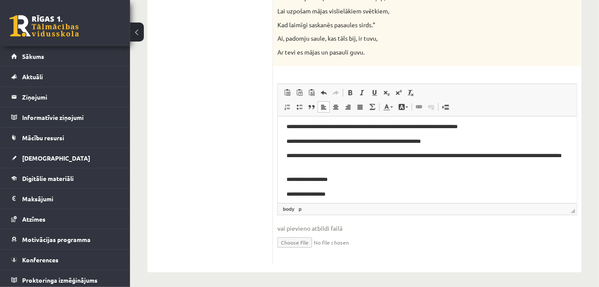
click at [366, 178] on p "**********" at bounding box center [424, 179] width 276 height 9
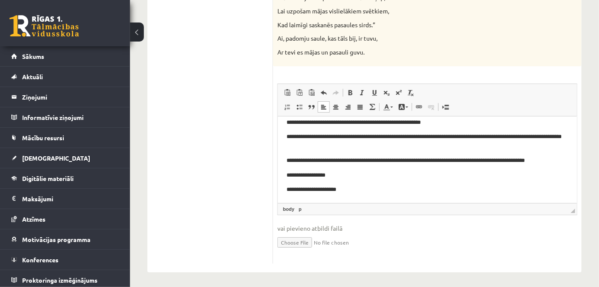
scroll to position [22, 0]
click at [343, 179] on p "**********" at bounding box center [424, 175] width 276 height 9
click at [469, 173] on p "**********" at bounding box center [424, 175] width 276 height 9
click at [497, 175] on p "**********" at bounding box center [424, 175] width 276 height 9
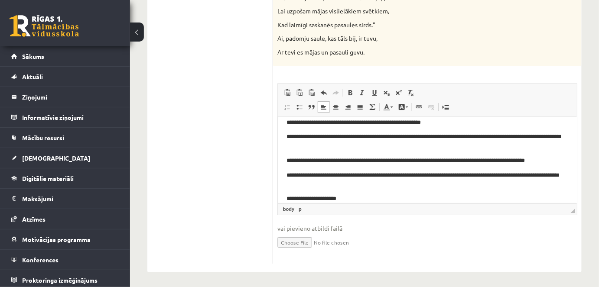
click at [352, 198] on p "**********" at bounding box center [424, 198] width 276 height 9
click at [537, 197] on p "**********" at bounding box center [424, 198] width 276 height 9
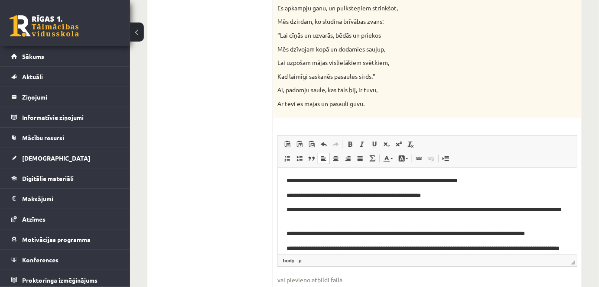
scroll to position [942, 0]
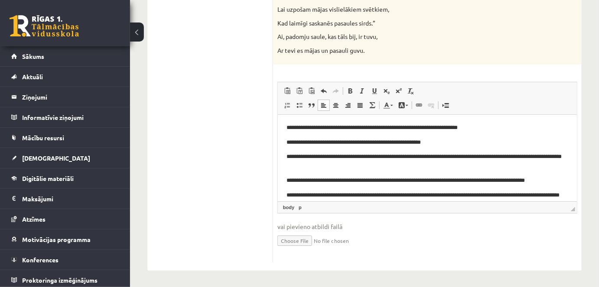
click at [491, 157] on p "**********" at bounding box center [424, 161] width 276 height 18
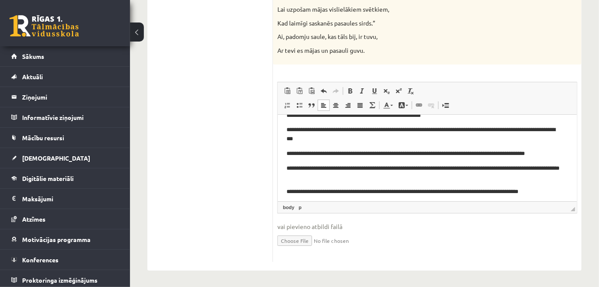
scroll to position [31, 0]
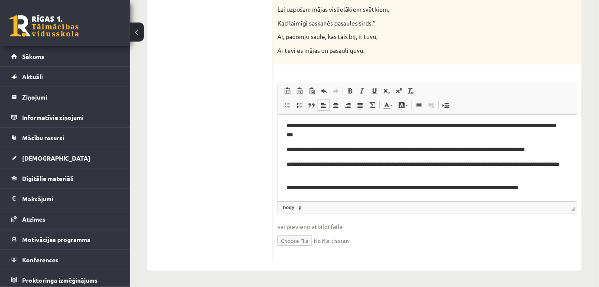
click at [469, 187] on p "**********" at bounding box center [424, 187] width 276 height 9
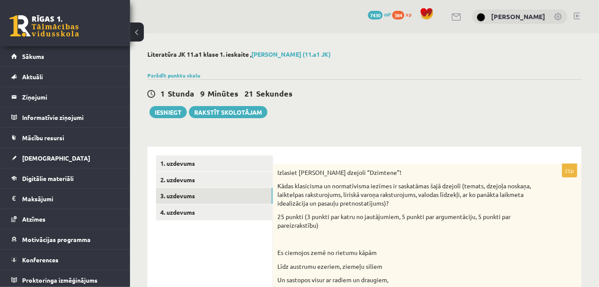
scroll to position [12, 0]
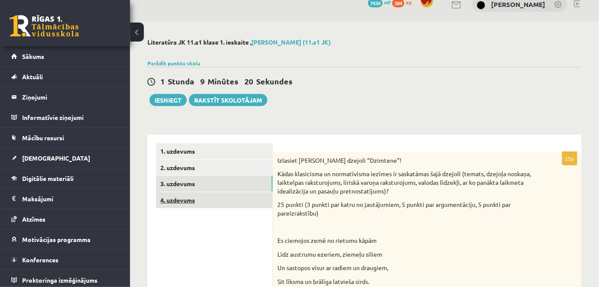
click at [174, 202] on link "4. uzdevums" at bounding box center [214, 200] width 117 height 16
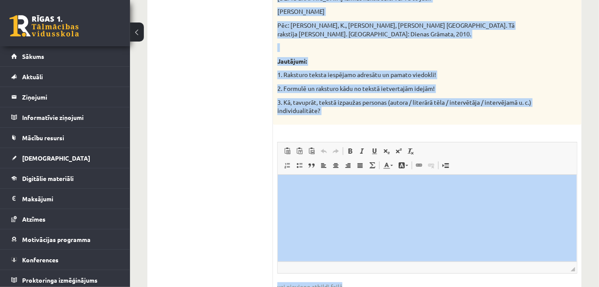
scroll to position [1124, 0]
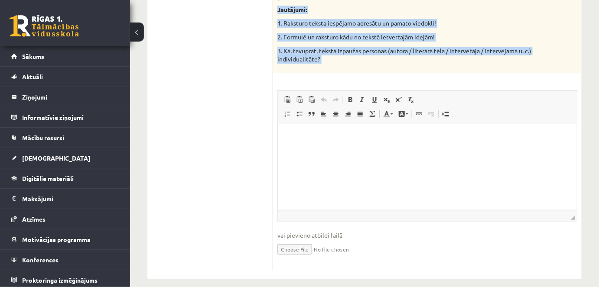
drag, startPoint x: 276, startPoint y: 162, endPoint x: 439, endPoint y: 68, distance: 188.1
copy div "Izvēlies vienu no piedāvātajiem tekstiem! Izvēlies vienu no piedāvātajiem jautā…"
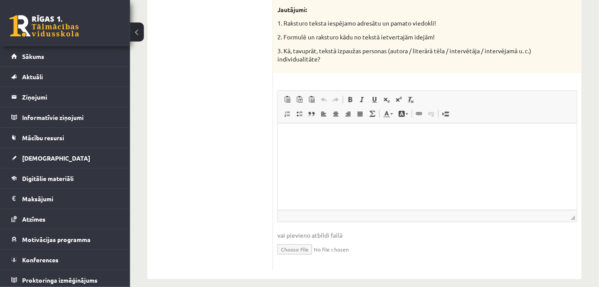
click at [353, 147] on html at bounding box center [426, 136] width 299 height 26
drag, startPoint x: 293, startPoint y: 169, endPoint x: 558, endPoint y: 234, distance: 272.9
click at [280, 123] on html "** ** **" at bounding box center [426, 150] width 299 height 55
click at [286, 135] on html "**********" at bounding box center [426, 136] width 299 height 26
click at [354, 133] on p "**********" at bounding box center [427, 136] width 282 height 9
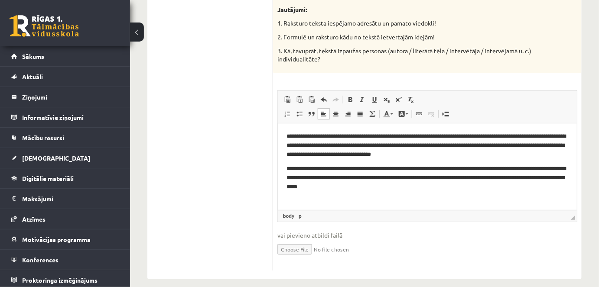
click at [350, 185] on p "**********" at bounding box center [427, 177] width 282 height 27
click at [352, 187] on p "**********" at bounding box center [427, 177] width 282 height 27
click at [379, 187] on p "**********" at bounding box center [427, 177] width 282 height 27
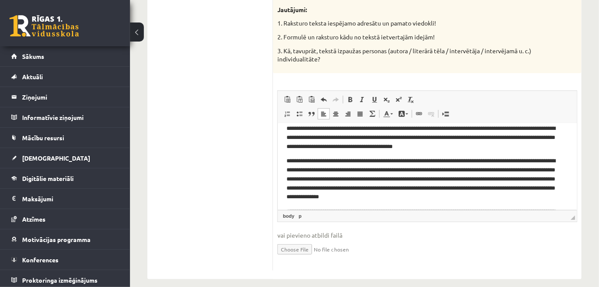
scroll to position [0, 0]
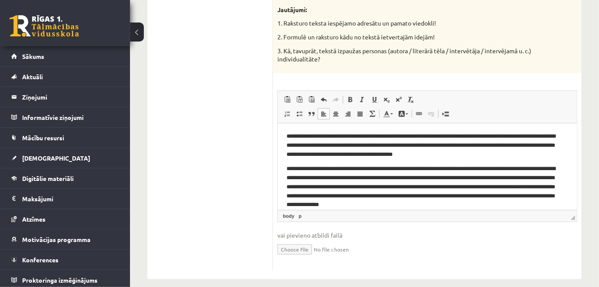
drag, startPoint x: 573, startPoint y: 172, endPoint x: 793, endPoint y: 198, distance: 222.1
click at [285, 144] on html "**********" at bounding box center [426, 186] width 299 height 127
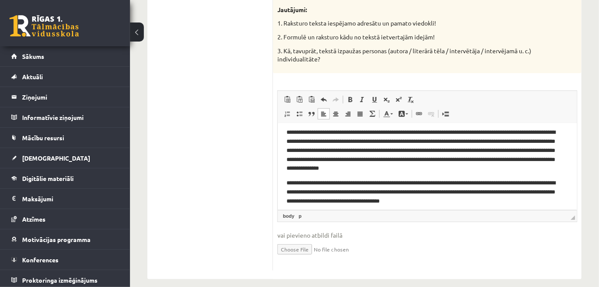
scroll to position [37, 0]
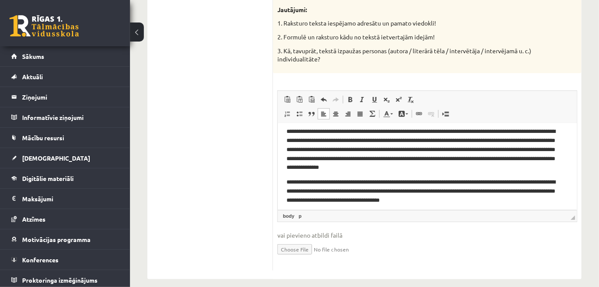
click at [500, 139] on p "**********" at bounding box center [424, 149] width 276 height 45
click at [458, 158] on p "**********" at bounding box center [424, 149] width 276 height 45
click at [479, 167] on p "**********" at bounding box center [424, 149] width 276 height 45
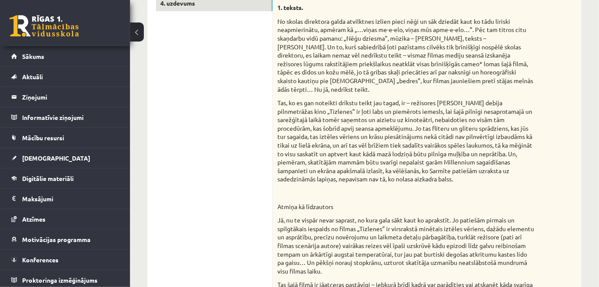
scroll to position [0, 0]
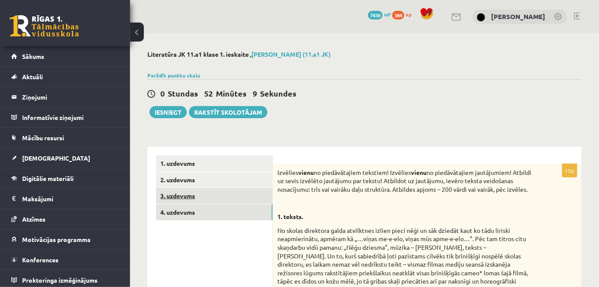
click at [224, 196] on link "3. uzdevums" at bounding box center [214, 196] width 117 height 16
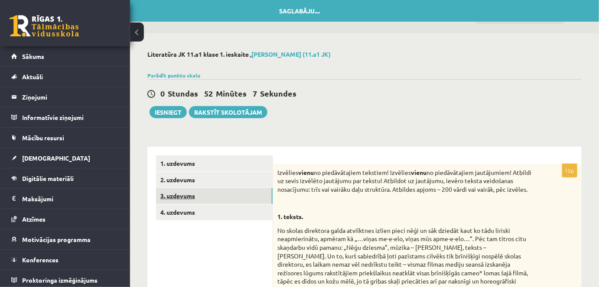
click at [192, 198] on link "3. uzdevums" at bounding box center [214, 196] width 117 height 16
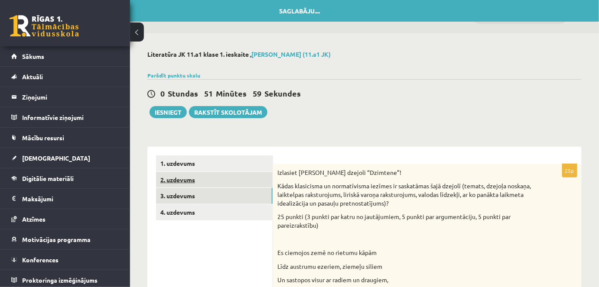
click at [185, 182] on link "2. uzdevums" at bounding box center [214, 180] width 117 height 16
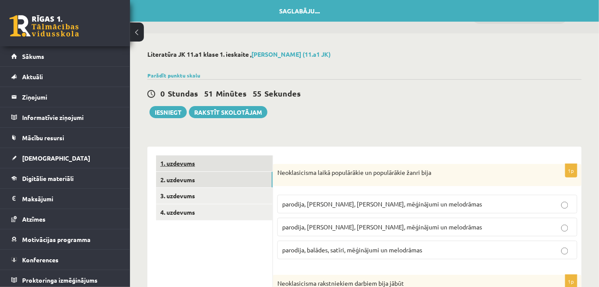
click at [175, 161] on link "1. uzdevums" at bounding box center [214, 164] width 117 height 16
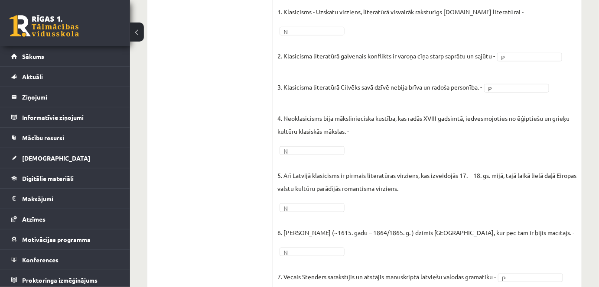
scroll to position [143, 0]
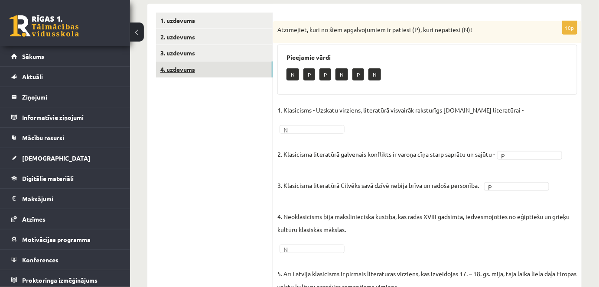
click at [193, 69] on link "4. uzdevums" at bounding box center [214, 70] width 117 height 16
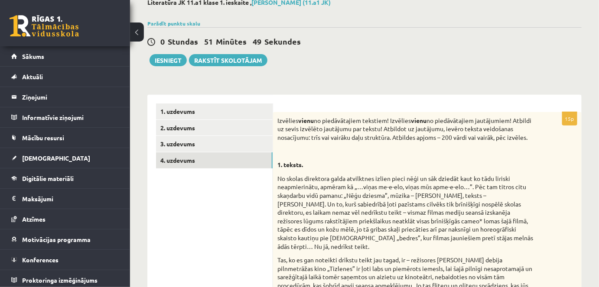
scroll to position [0, 0]
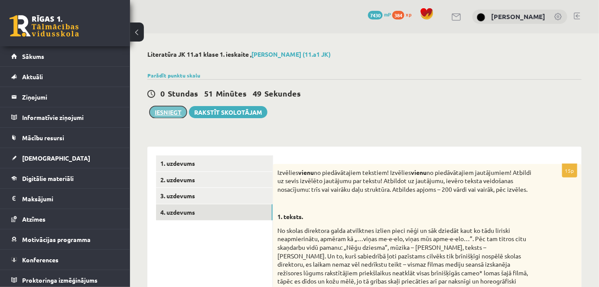
click at [172, 112] on button "Iesniegt" at bounding box center [167, 112] width 37 height 12
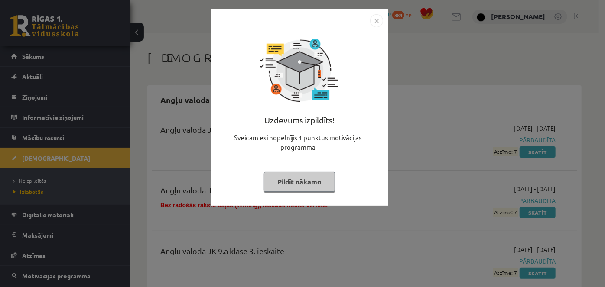
click at [283, 180] on button "Pildīt nākamo" at bounding box center [299, 182] width 71 height 20
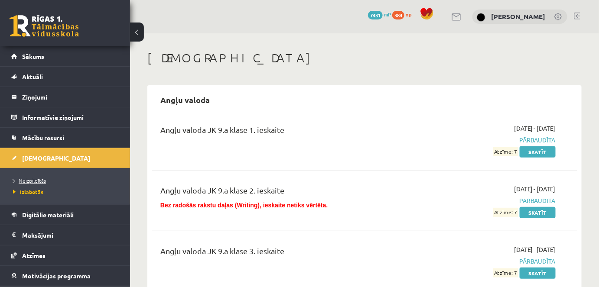
click at [23, 180] on span "Neizpildītās" at bounding box center [29, 180] width 33 height 7
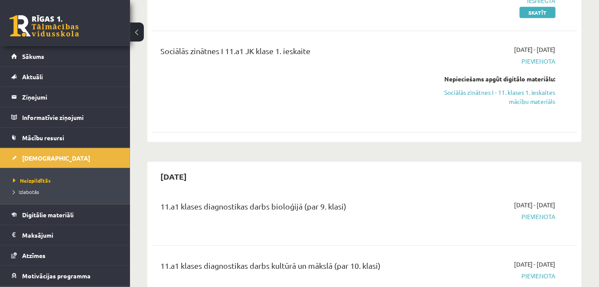
scroll to position [182, 0]
